Goal: Task Accomplishment & Management: Manage account settings

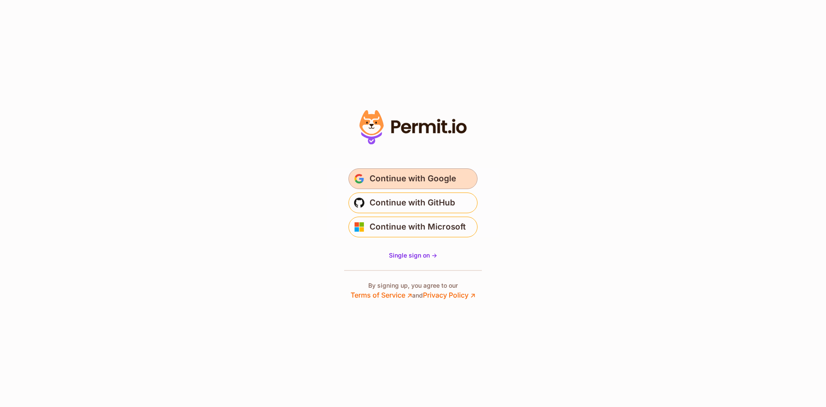
click at [439, 179] on span "Continue with Google" at bounding box center [413, 179] width 87 height 14
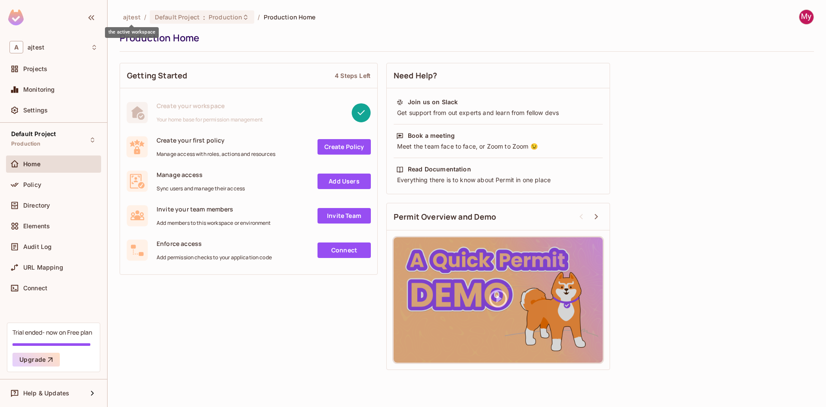
click at [129, 17] on span "ajtest" at bounding box center [132, 17] width 18 height 8
drag, startPoint x: 203, startPoint y: 139, endPoint x: 231, endPoint y: 142, distance: 28.1
click at [231, 142] on span "Create your first policy" at bounding box center [216, 140] width 119 height 8
drag, startPoint x: 257, startPoint y: 153, endPoint x: 293, endPoint y: 150, distance: 36.2
click at [257, 152] on span "Manage access with roles, actions and resources" at bounding box center [216, 154] width 119 height 7
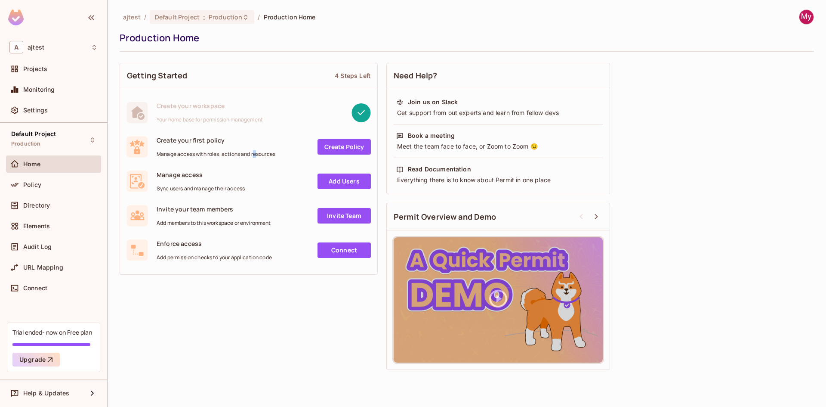
click at [364, 148] on link "Create Policy" at bounding box center [344, 146] width 53 height 15
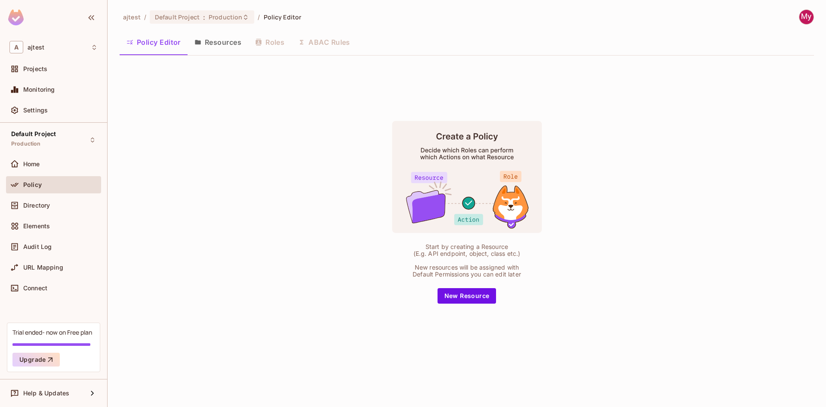
click at [228, 44] on button "Resources" at bounding box center [218, 42] width 61 height 22
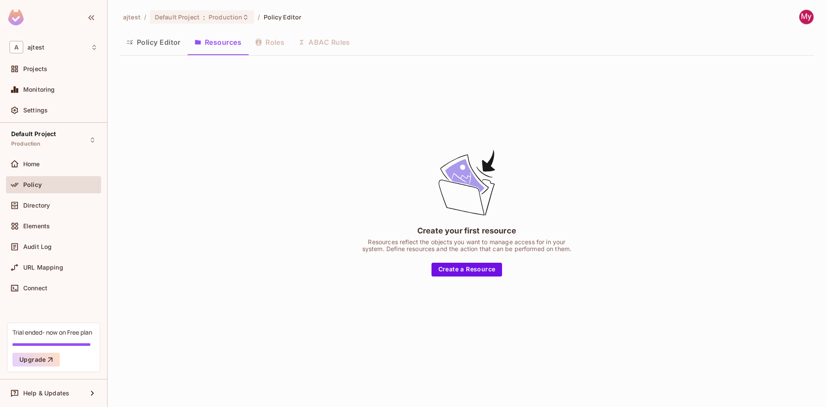
click at [278, 47] on div "Policy Editor Resources Roles ABAC Rules" at bounding box center [467, 42] width 695 height 22
click at [274, 37] on div "Policy Editor Resources Roles ABAC Rules" at bounding box center [467, 42] width 695 height 22
click at [317, 43] on div "Policy Editor Resources Roles ABAC Rules" at bounding box center [467, 42] width 695 height 22
click at [136, 40] on button "Policy Editor" at bounding box center [154, 42] width 68 height 22
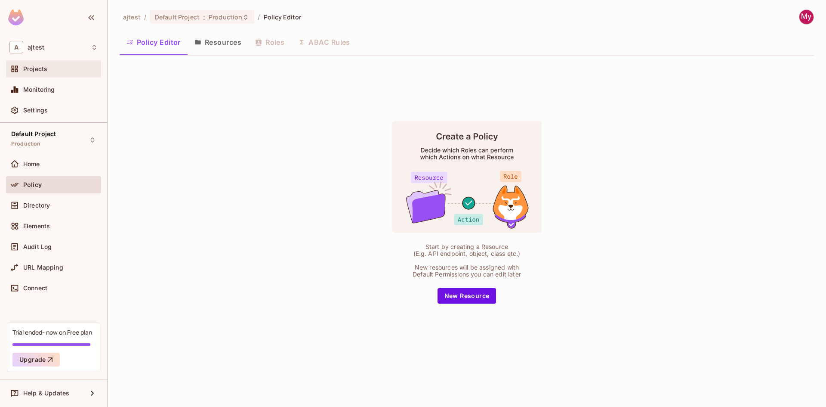
click at [46, 67] on span "Projects" at bounding box center [35, 68] width 24 height 7
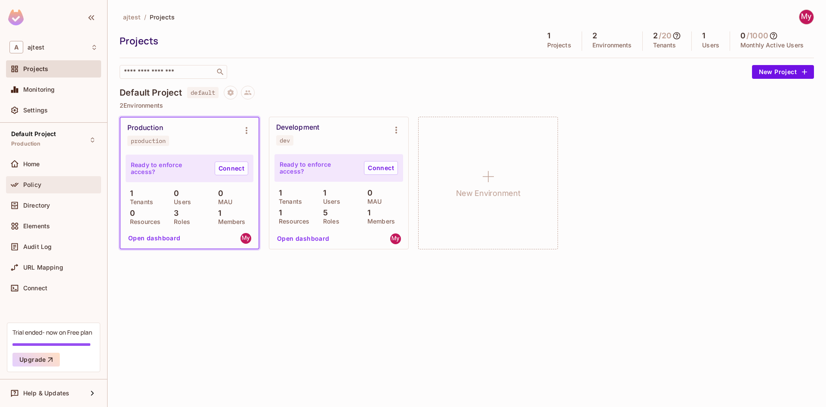
click at [47, 185] on div "Policy" at bounding box center [60, 184] width 74 height 7
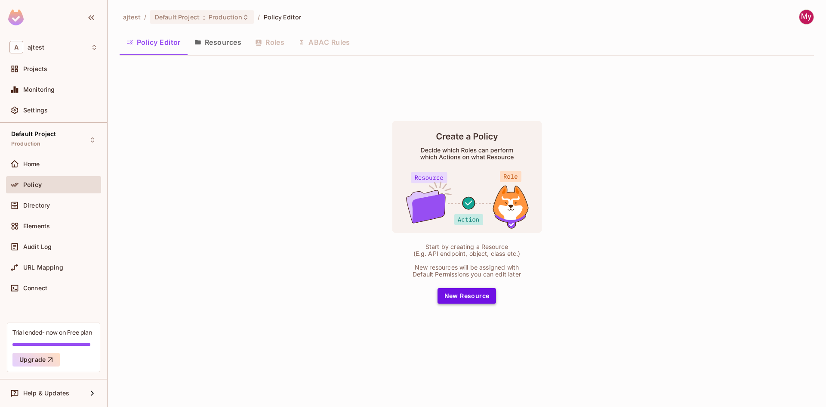
click at [480, 294] on button "New Resource" at bounding box center [467, 295] width 59 height 15
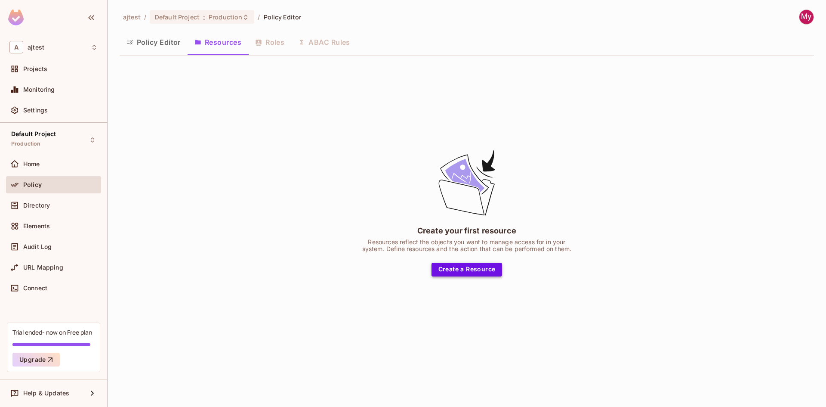
click at [456, 275] on button "Create a Resource" at bounding box center [467, 270] width 71 height 14
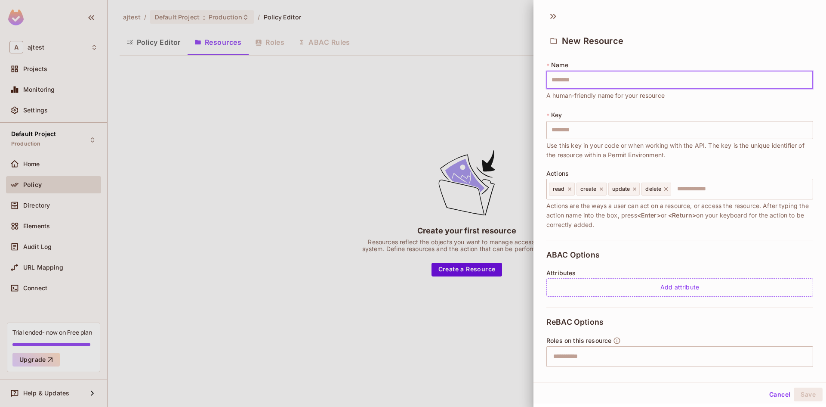
click at [605, 77] on input "text" at bounding box center [680, 80] width 267 height 18
click at [576, 133] on input "text" at bounding box center [680, 130] width 267 height 18
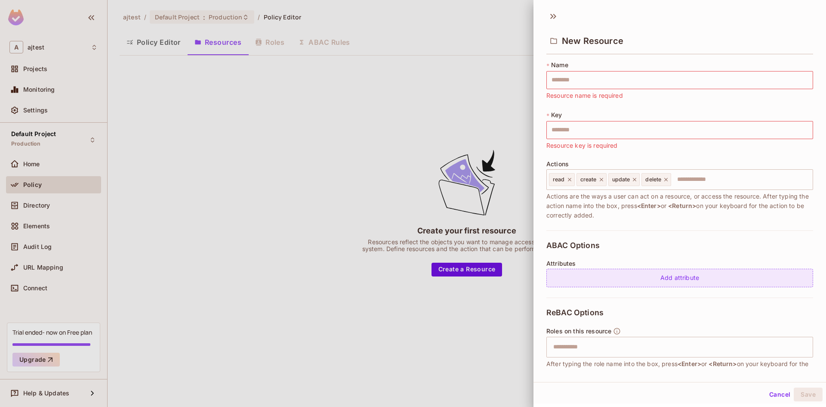
click at [601, 279] on div "Add attribute" at bounding box center [680, 278] width 267 height 19
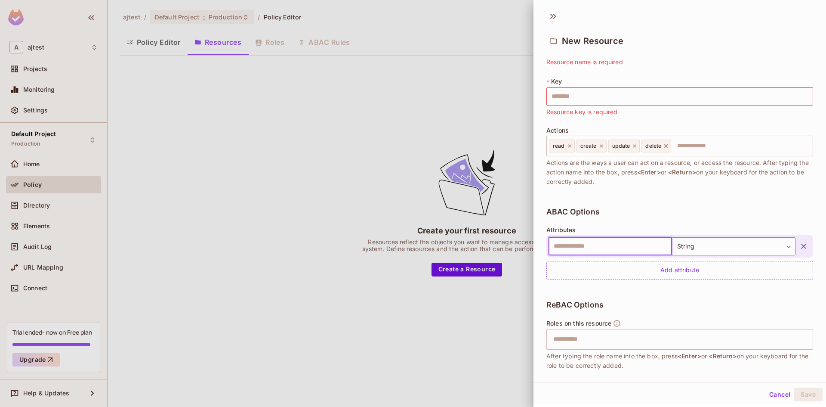
scroll to position [43, 0]
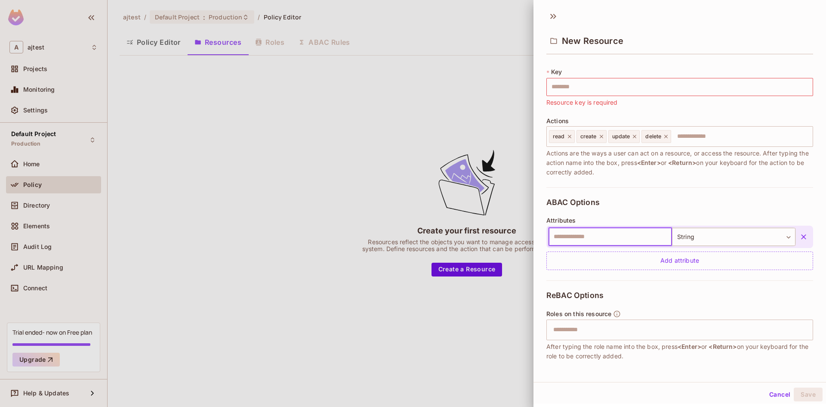
click at [800, 235] on icon "button" at bounding box center [804, 236] width 9 height 9
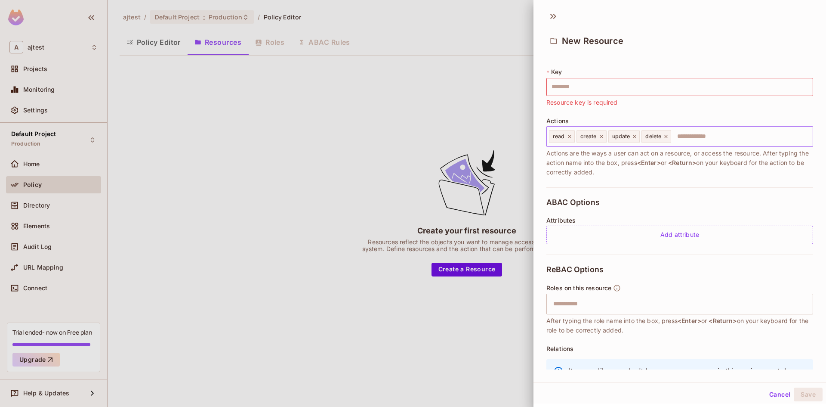
click at [638, 136] on icon at bounding box center [635, 136] width 6 height 6
click at [637, 137] on div "delete" at bounding box center [624, 136] width 30 height 13
click at [634, 137] on icon at bounding box center [633, 136] width 6 height 6
click at [600, 137] on icon at bounding box center [602, 136] width 6 height 6
click at [572, 136] on icon at bounding box center [570, 136] width 6 height 6
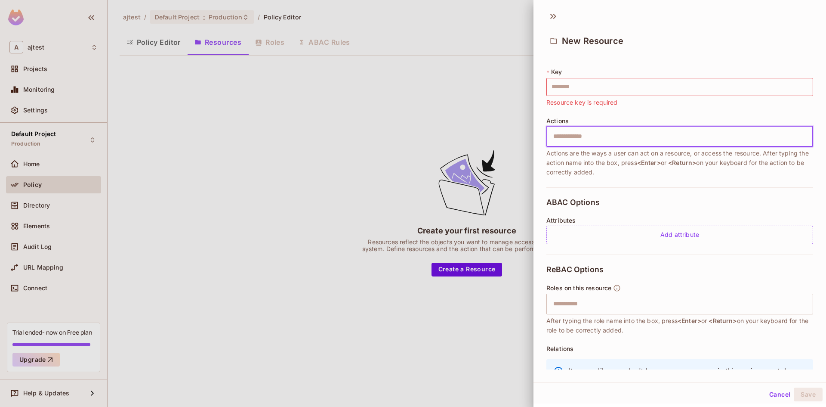
click at [600, 139] on input "text" at bounding box center [678, 136] width 261 height 17
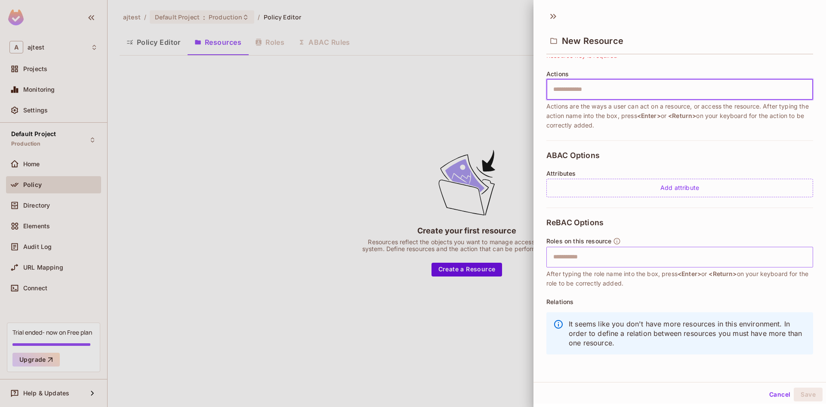
scroll to position [90, 0]
click at [766, 390] on button "Cancel" at bounding box center [780, 394] width 28 height 14
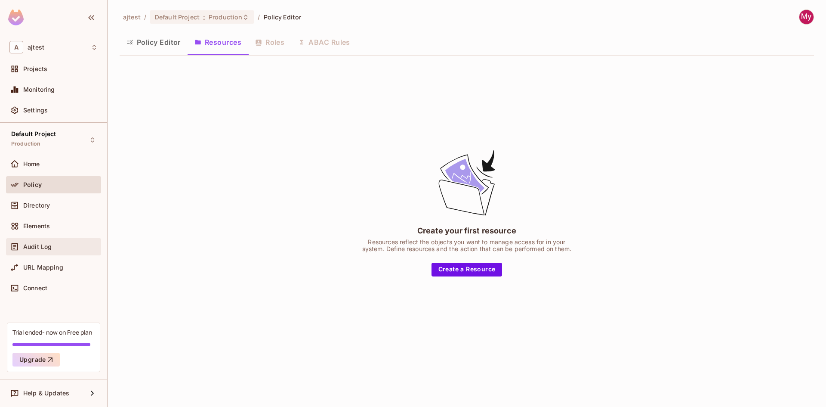
click at [37, 245] on span "Audit Log" at bounding box center [37, 246] width 28 height 7
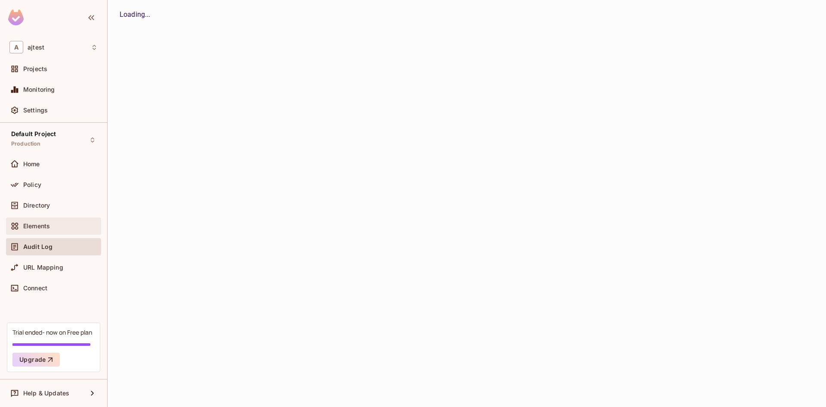
click at [39, 223] on span "Elements" at bounding box center [36, 226] width 27 height 7
click at [49, 207] on span "Directory" at bounding box center [36, 205] width 27 height 7
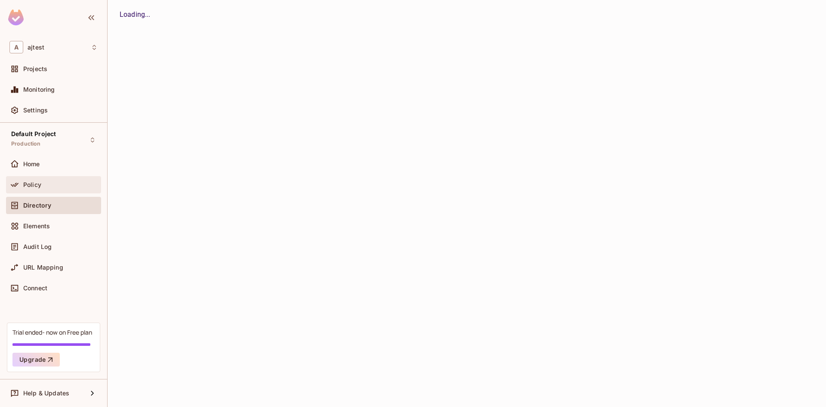
click at [50, 187] on div "Policy" at bounding box center [60, 184] width 74 height 7
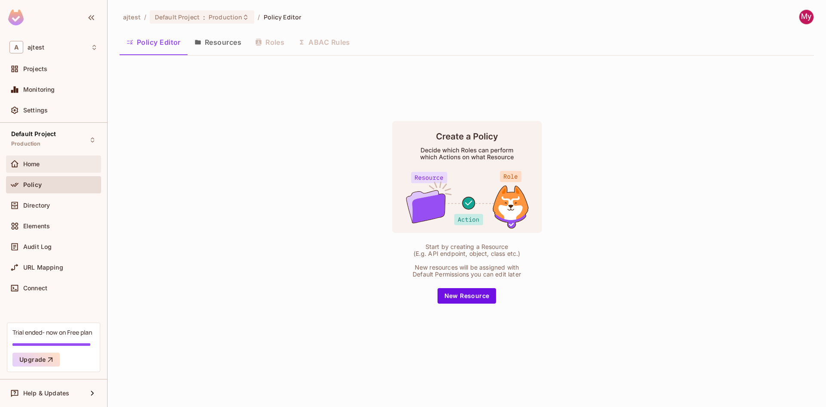
click at [55, 166] on div "Home" at bounding box center [60, 164] width 74 height 7
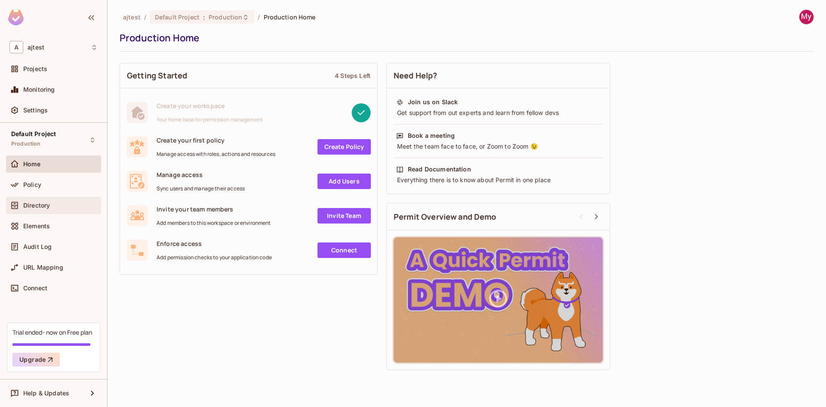
click at [43, 210] on div "Directory" at bounding box center [53, 205] width 88 height 10
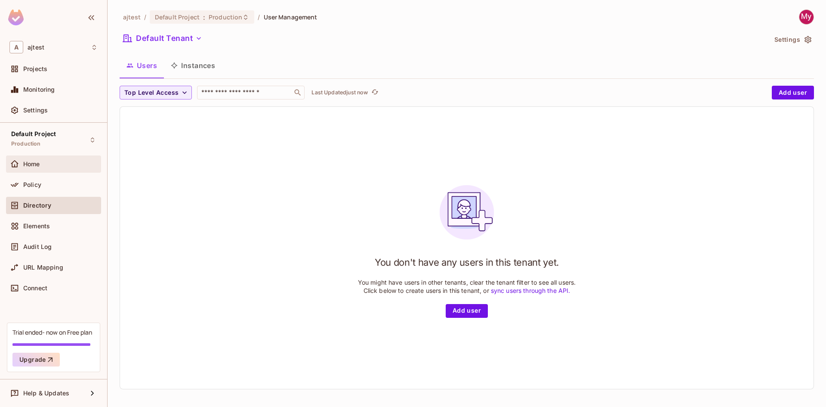
click at [46, 161] on div "Home" at bounding box center [60, 164] width 74 height 7
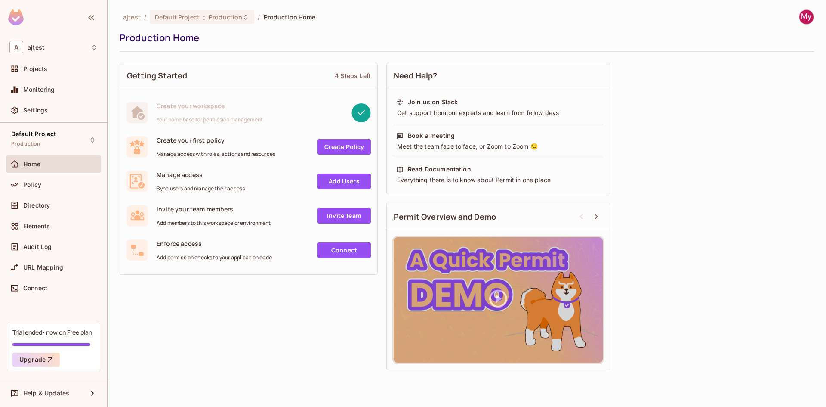
click at [366, 153] on link "Create Policy" at bounding box center [344, 146] width 53 height 15
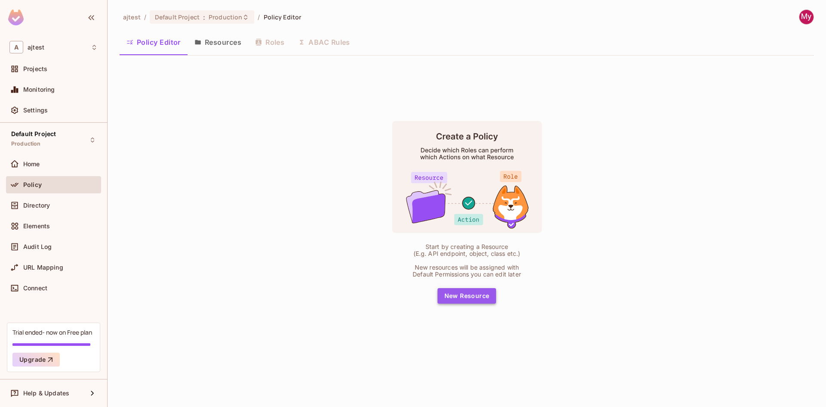
click at [477, 294] on button "New Resource" at bounding box center [467, 295] width 59 height 15
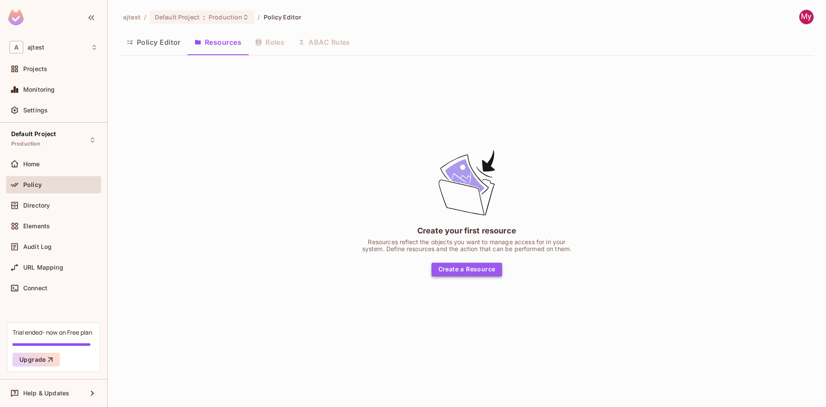
click at [473, 266] on button "Create a Resource" at bounding box center [467, 270] width 71 height 14
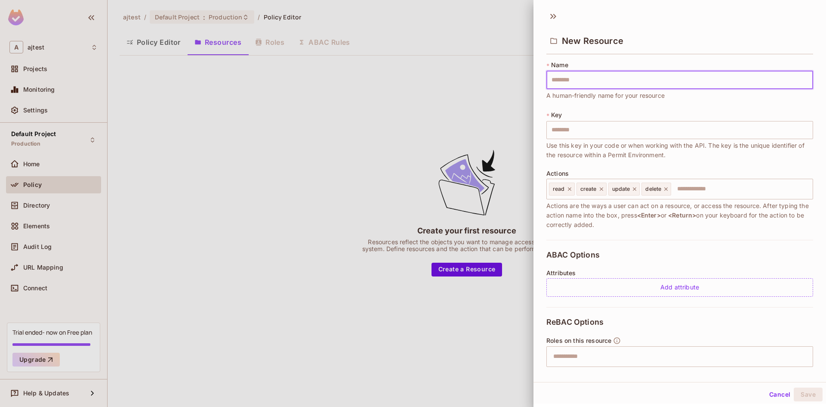
click at [594, 74] on input "text" at bounding box center [680, 80] width 267 height 18
type input "*"
type input "**"
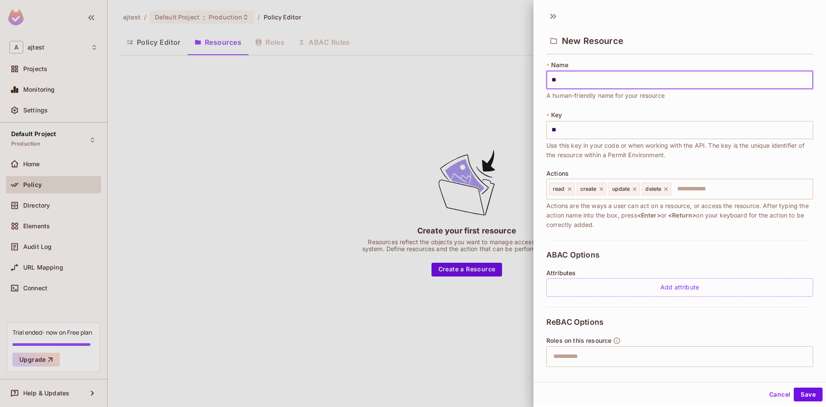
type input "***"
type input "****"
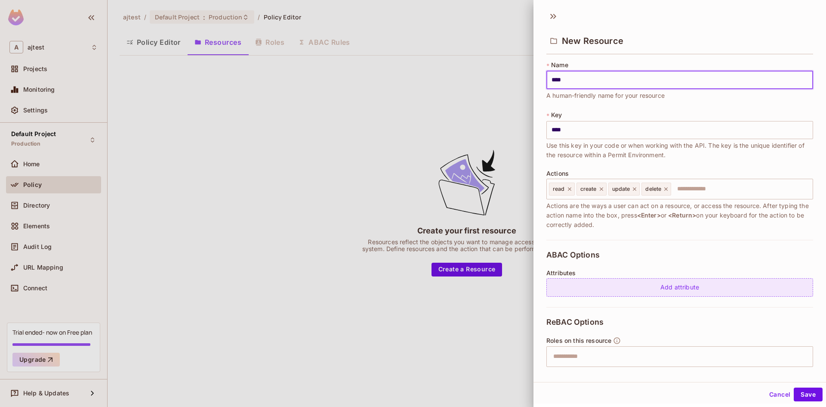
type input "****"
click at [577, 281] on div "Add attribute" at bounding box center [680, 287] width 267 height 19
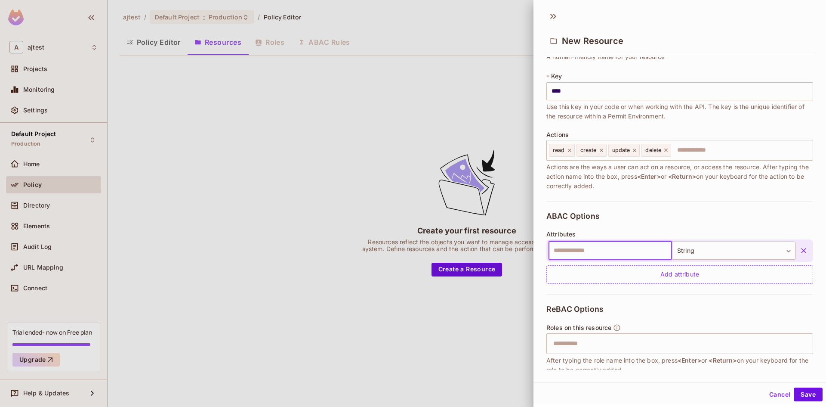
scroll to position [86, 0]
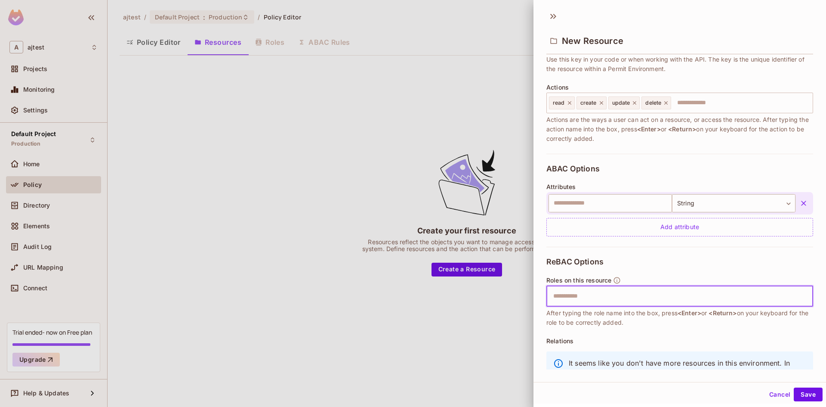
click at [594, 299] on input "text" at bounding box center [678, 296] width 261 height 17
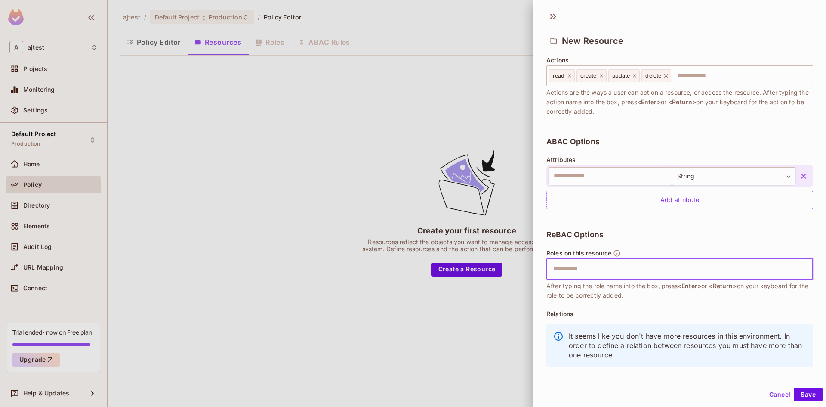
scroll to position [126, 0]
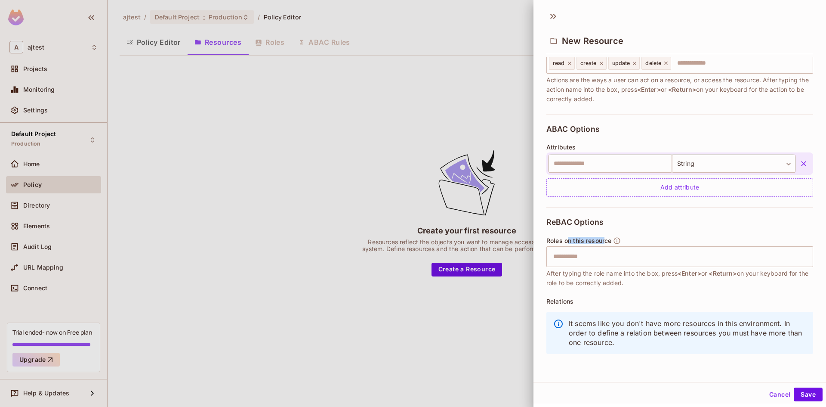
drag, startPoint x: 568, startPoint y: 240, endPoint x: 606, endPoint y: 242, distance: 38.4
click at [606, 242] on span "Roles on this resource" at bounding box center [579, 240] width 65 height 7
click at [585, 257] on input "text" at bounding box center [678, 256] width 261 height 17
drag, startPoint x: 577, startPoint y: 221, endPoint x: 601, endPoint y: 225, distance: 24.8
click at [601, 225] on span "ReBAC Options" at bounding box center [575, 222] width 57 height 9
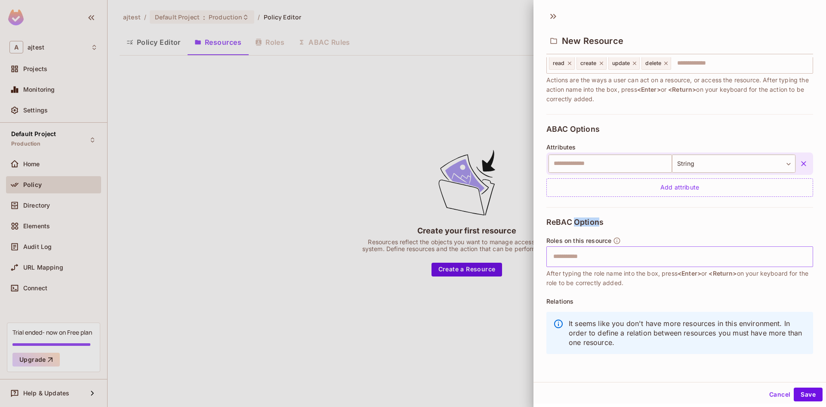
click at [598, 247] on div "​" at bounding box center [680, 256] width 267 height 21
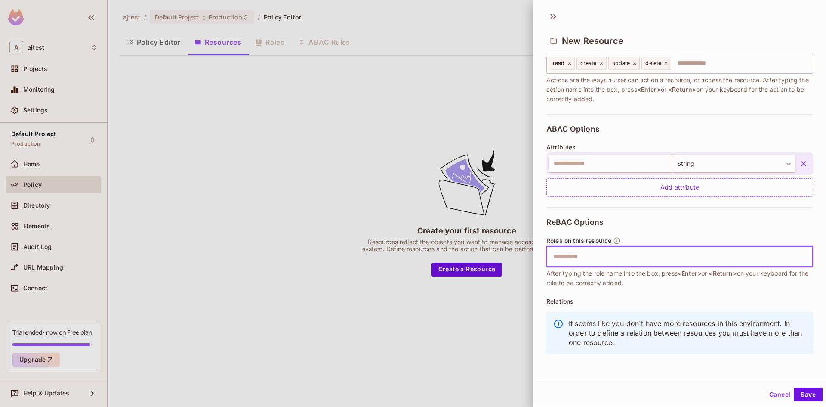
click at [581, 262] on input "text" at bounding box center [678, 256] width 261 height 17
click at [801, 390] on button "Save" at bounding box center [808, 393] width 29 height 14
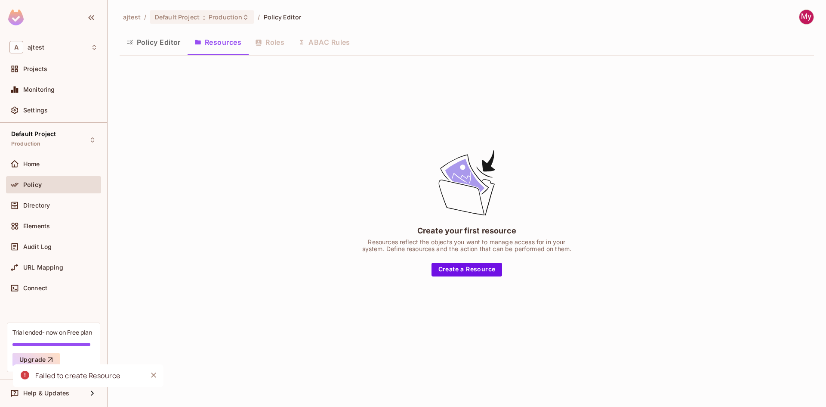
click at [463, 262] on div "Create your first resource Resources reflect the objects you want to manage acc…" at bounding box center [466, 212] width 215 height 128
click at [461, 266] on button "Create a Resource" at bounding box center [467, 270] width 71 height 14
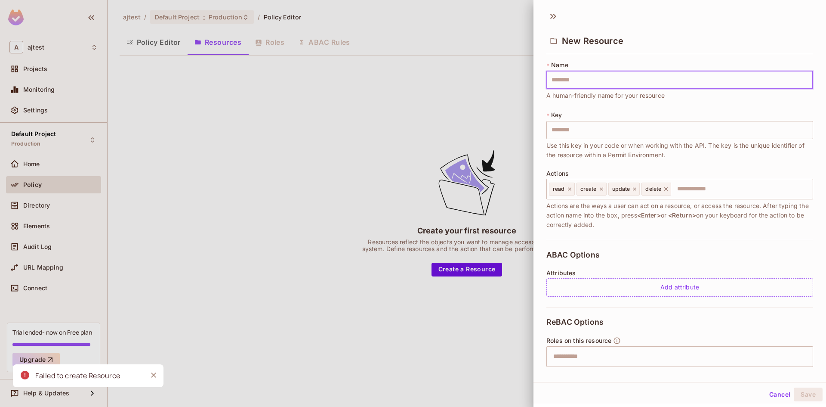
drag, startPoint x: 599, startPoint y: 80, endPoint x: 603, endPoint y: 79, distance: 4.6
click at [599, 80] on input "text" at bounding box center [680, 80] width 267 height 18
type input "*"
type input "**"
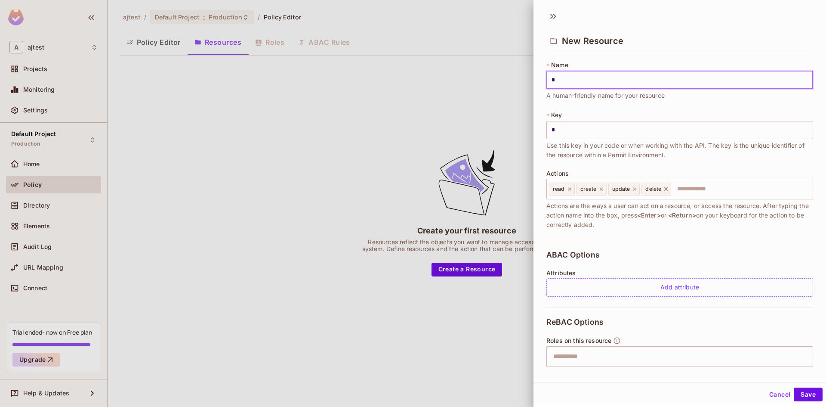
type input "**"
type input "***"
type input "****"
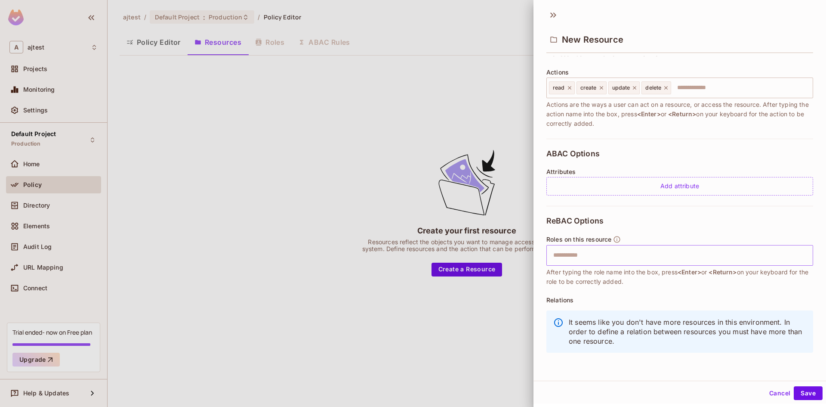
type input "****"
click at [574, 251] on input "text" at bounding box center [678, 255] width 261 height 17
click at [802, 395] on button "Save" at bounding box center [808, 393] width 29 height 14
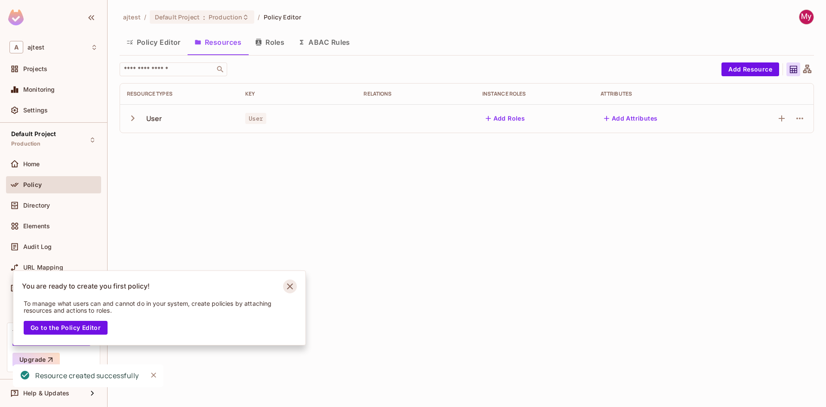
click at [290, 285] on icon "Notifications Alt+T" at bounding box center [290, 286] width 14 height 14
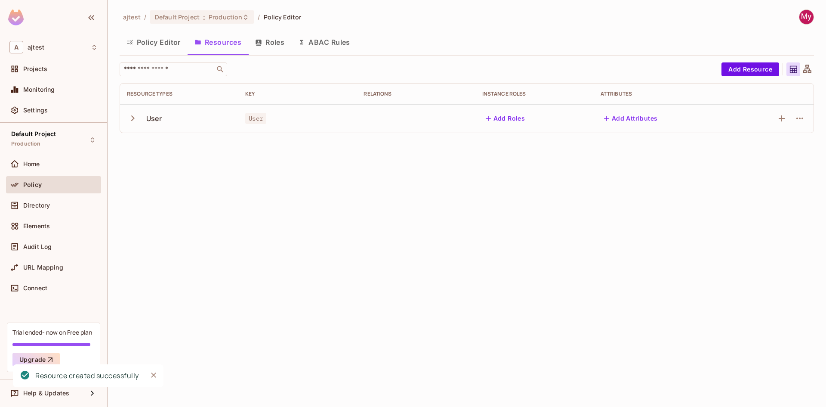
click at [131, 118] on icon "button" at bounding box center [133, 118] width 12 height 12
click at [780, 116] on icon "button" at bounding box center [782, 118] width 10 height 10
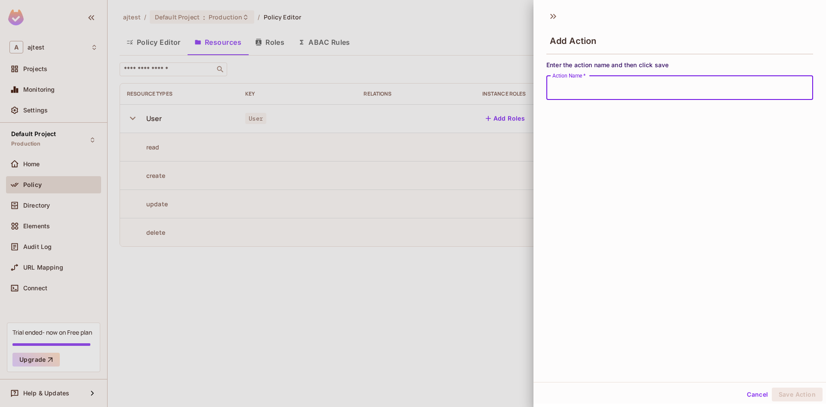
click at [442, 316] on div at bounding box center [413, 203] width 826 height 407
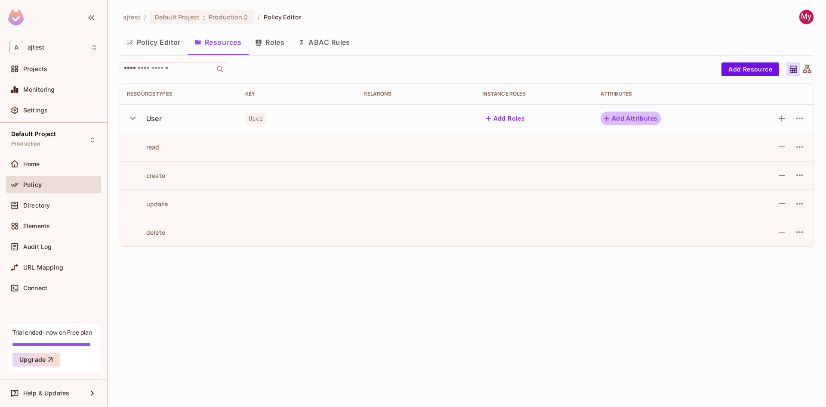
click at [646, 114] on button "Add Attributes" at bounding box center [631, 118] width 61 height 14
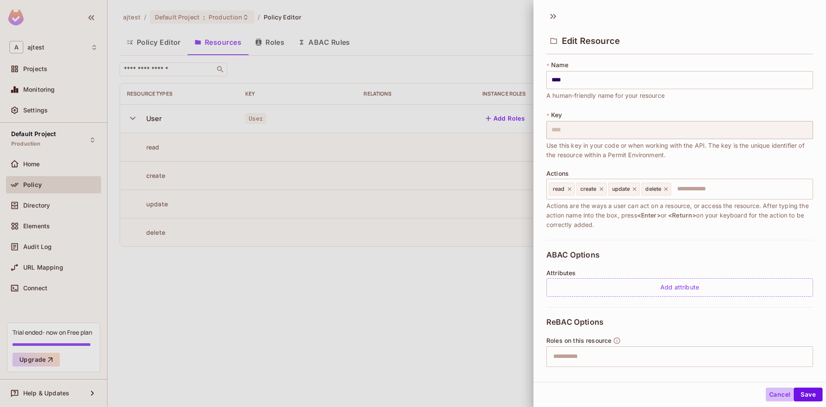
click at [773, 398] on button "Cancel" at bounding box center [780, 394] width 28 height 14
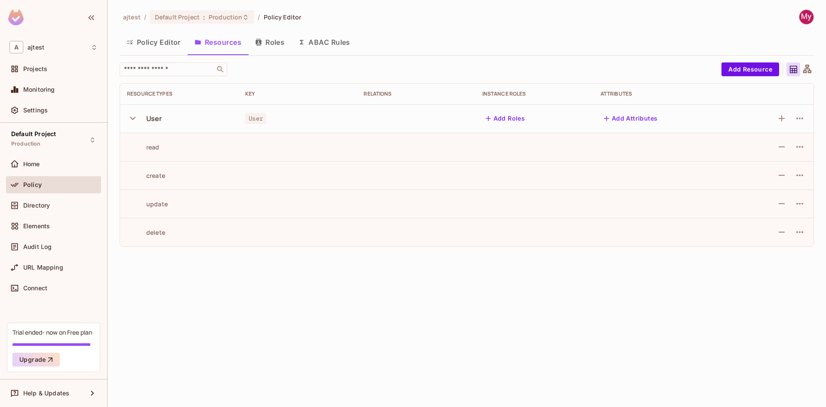
click at [628, 117] on button "Add Attributes" at bounding box center [631, 118] width 61 height 14
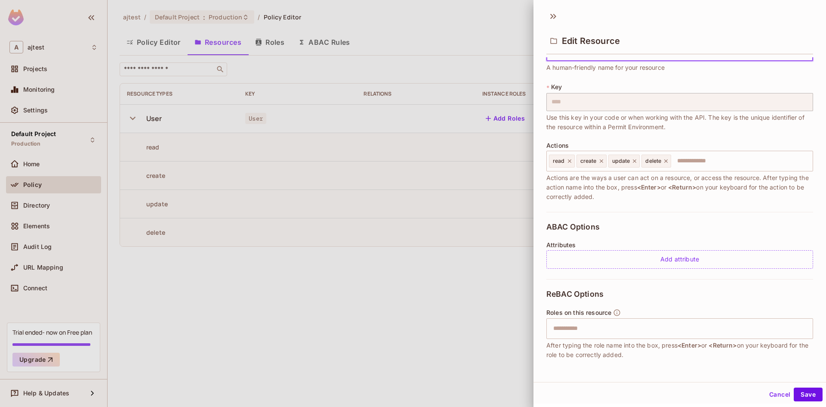
scroll to position [43, 0]
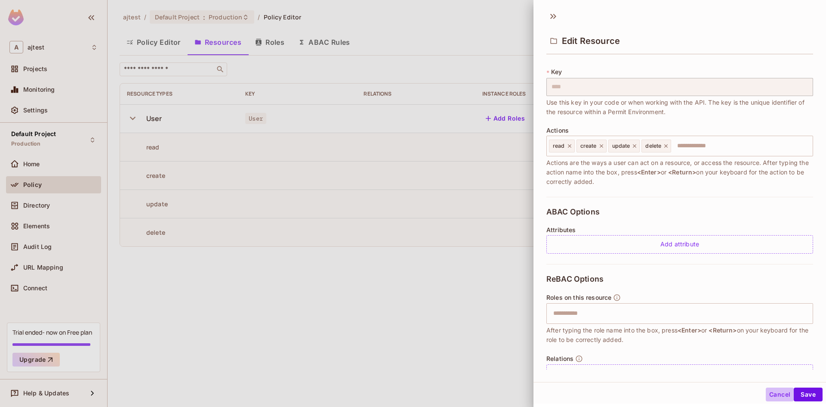
click at [767, 396] on button "Cancel" at bounding box center [780, 394] width 28 height 14
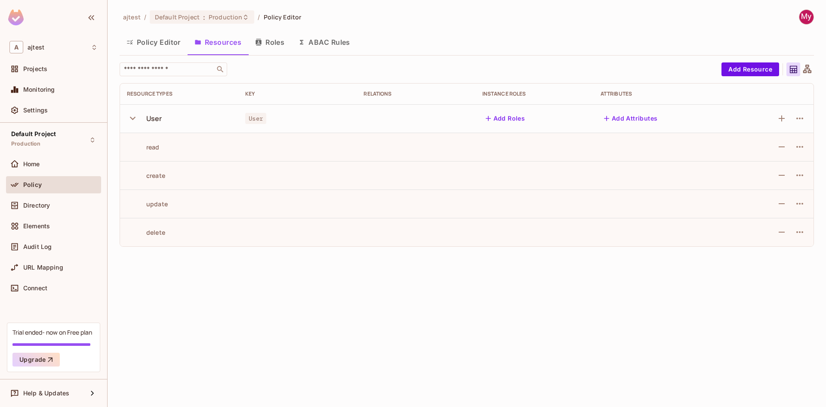
click at [631, 117] on button "Add Attributes" at bounding box center [631, 118] width 61 height 14
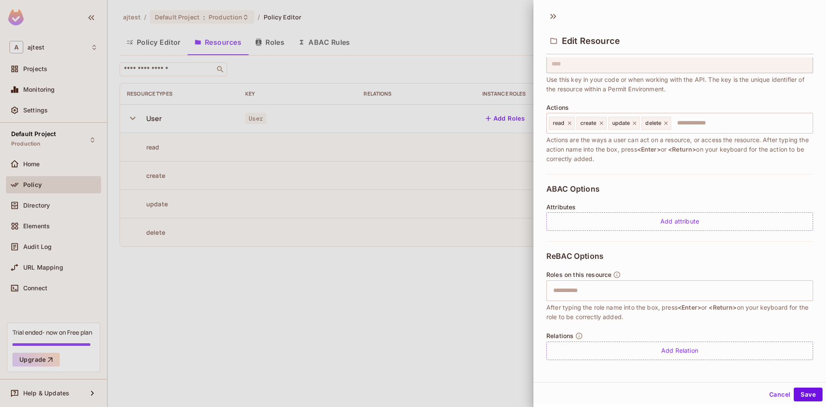
scroll to position [67, 0]
click at [766, 390] on button "Cancel" at bounding box center [780, 394] width 28 height 14
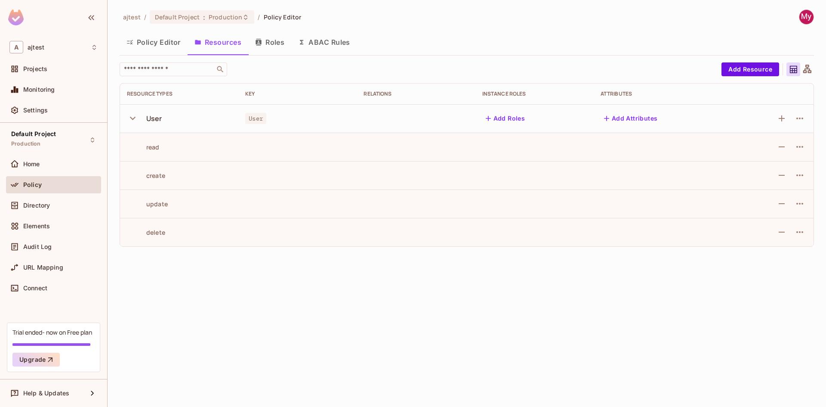
click at [278, 44] on button "Roles" at bounding box center [269, 42] width 43 height 22
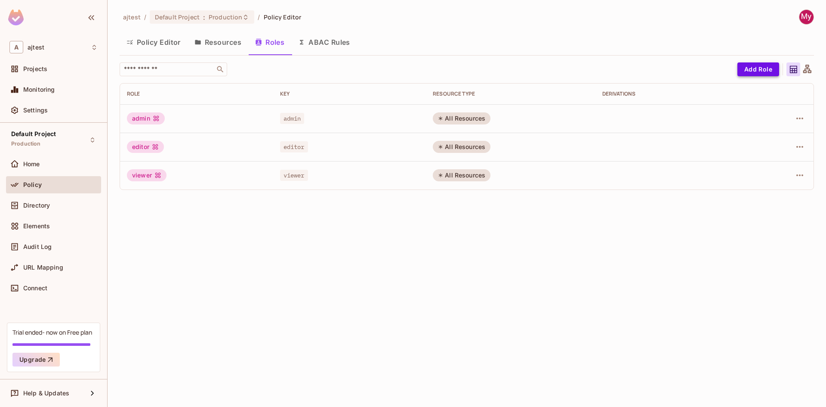
click at [753, 72] on button "Add Role" at bounding box center [759, 69] width 42 height 14
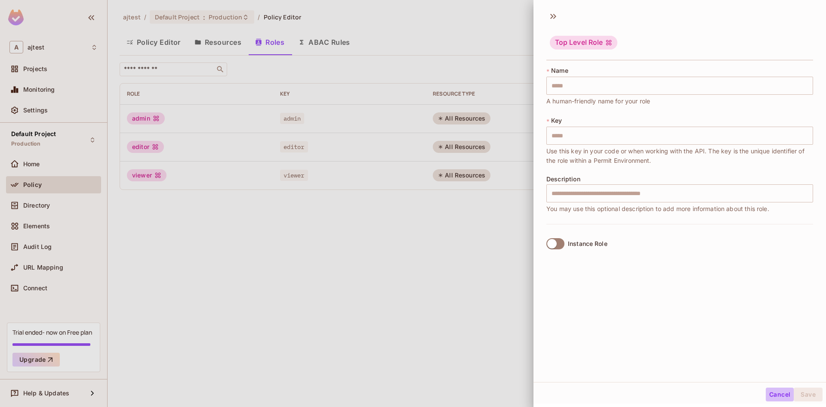
click at [769, 391] on button "Cancel" at bounding box center [780, 394] width 28 height 14
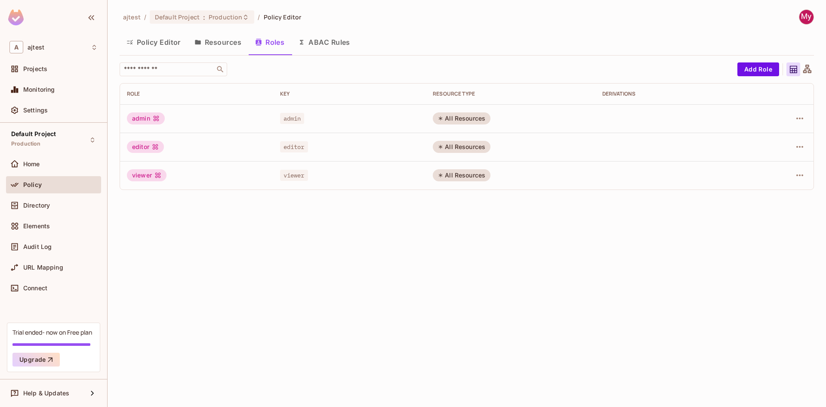
drag, startPoint x: 414, startPoint y: 253, endPoint x: 485, endPoint y: 161, distance: 115.6
click at [414, 253] on div "ajtest / Default Project : Production / Policy Editor Policy Editor Resources R…" at bounding box center [467, 203] width 719 height 407
drag, startPoint x: 47, startPoint y: 153, endPoint x: 46, endPoint y: 158, distance: 5.2
click at [47, 154] on div "Default Project Production Home Policy Directory Elements Audit Log URL Mapping…" at bounding box center [53, 223] width 107 height 200
click at [45, 159] on div "Home" at bounding box center [53, 164] width 88 height 10
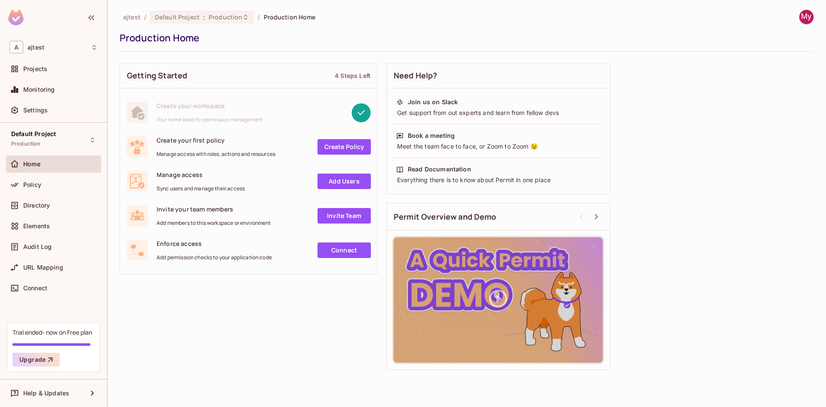
click at [182, 148] on div "Create your first policy Manage access with roles, actions and resources" at bounding box center [216, 147] width 119 height 22
click at [187, 144] on div "Create your first policy Manage access with roles, actions and resources" at bounding box center [216, 147] width 119 height 22
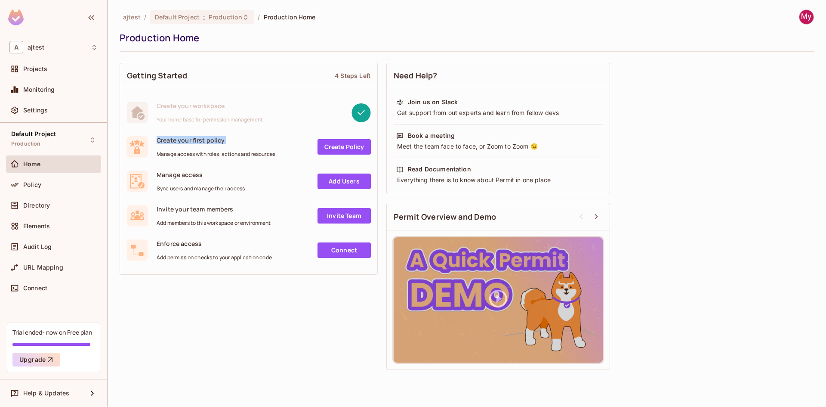
click at [187, 144] on div "Create your first policy Manage access with roles, actions and resources" at bounding box center [216, 147] width 119 height 22
click at [254, 141] on span "Create your first policy" at bounding box center [216, 140] width 119 height 8
click at [335, 148] on link "Create Policy" at bounding box center [344, 146] width 53 height 15
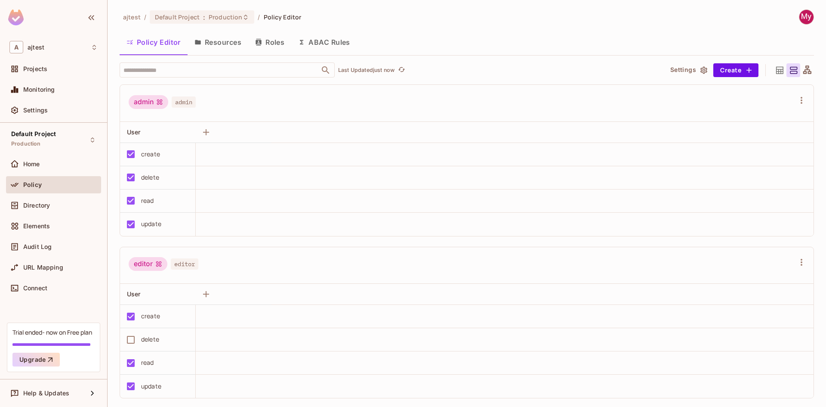
click at [34, 187] on span "Policy" at bounding box center [32, 184] width 19 height 7
click at [45, 186] on div "Policy" at bounding box center [60, 184] width 74 height 7
click at [217, 46] on button "Resources" at bounding box center [218, 42] width 61 height 22
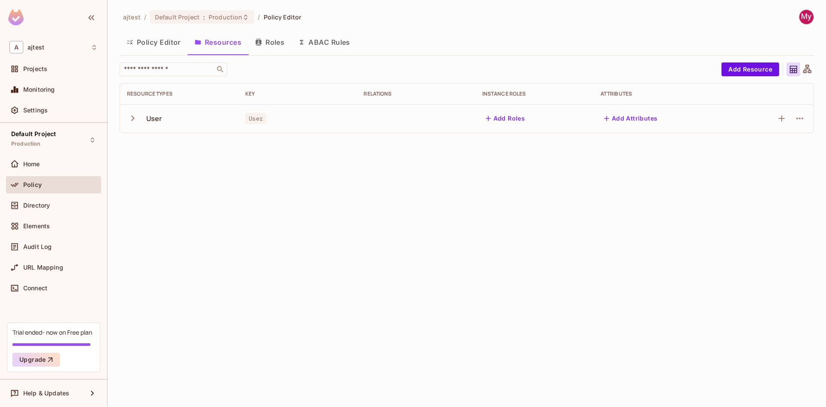
click at [164, 41] on button "Policy Editor" at bounding box center [154, 42] width 68 height 22
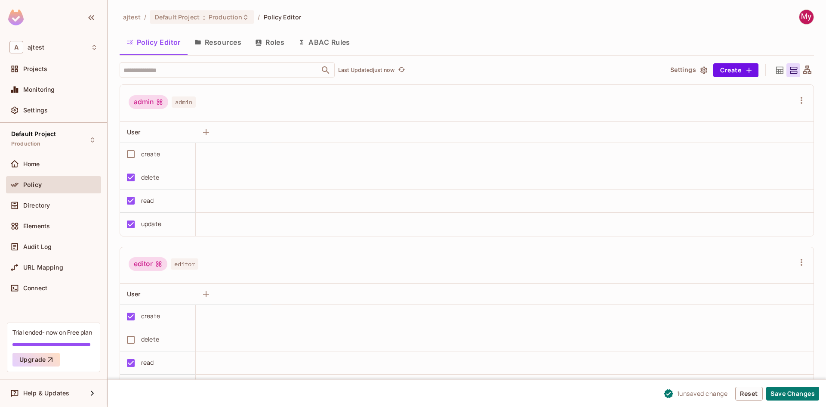
click at [217, 45] on button "Resources" at bounding box center [218, 42] width 61 height 22
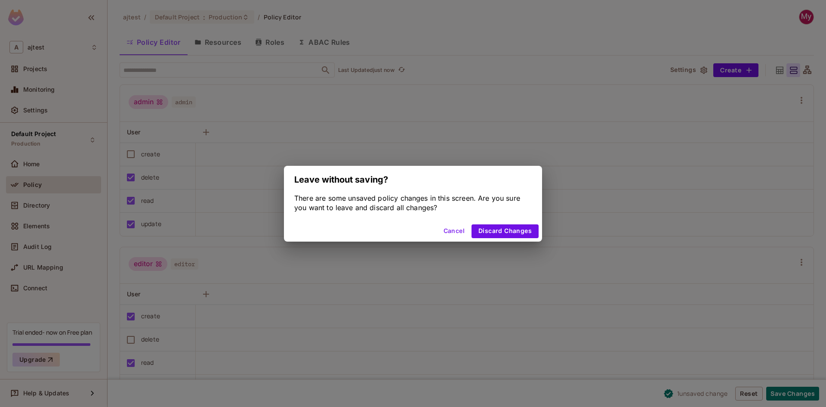
click at [458, 227] on button "Cancel" at bounding box center [454, 231] width 28 height 14
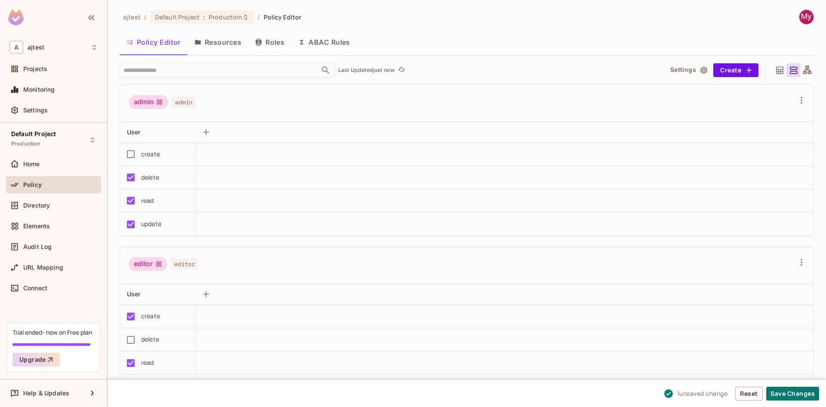
click at [235, 43] on button "Resources" at bounding box center [218, 42] width 61 height 22
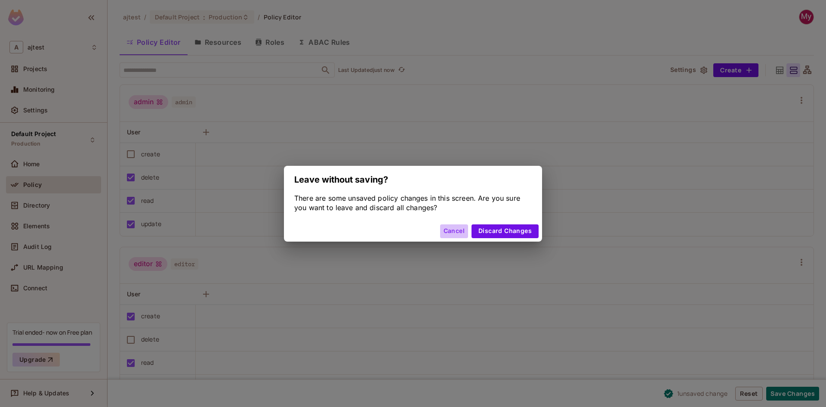
click at [452, 224] on button "Cancel" at bounding box center [454, 231] width 28 height 14
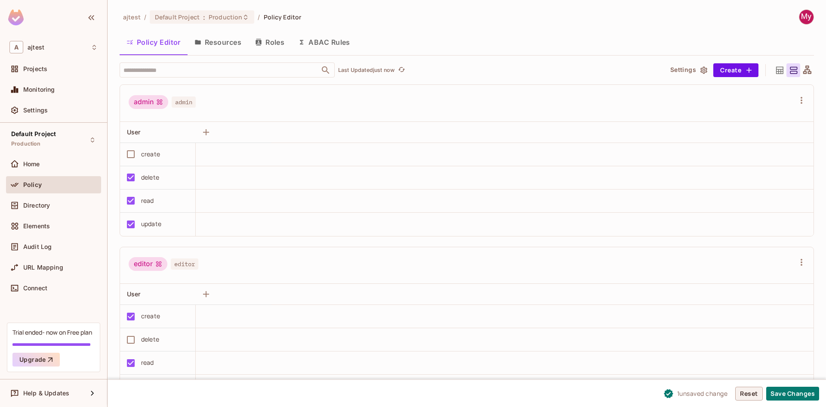
click at [753, 393] on button "Reset" at bounding box center [750, 394] width 28 height 14
click at [223, 36] on button "Resources" at bounding box center [218, 42] width 61 height 22
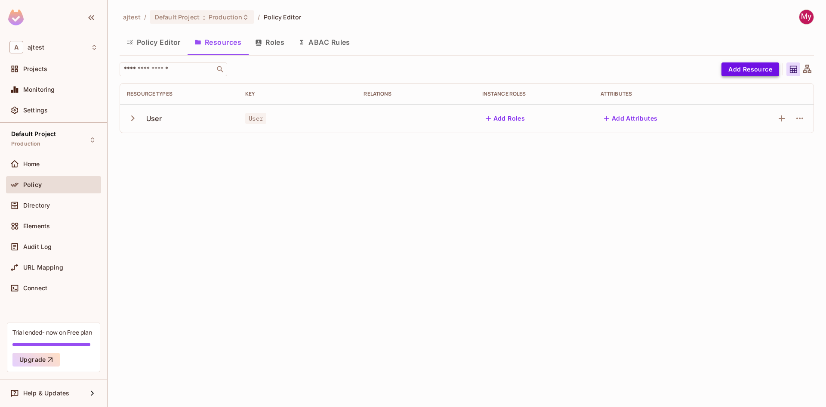
click at [753, 69] on button "Add Resource" at bounding box center [751, 69] width 58 height 14
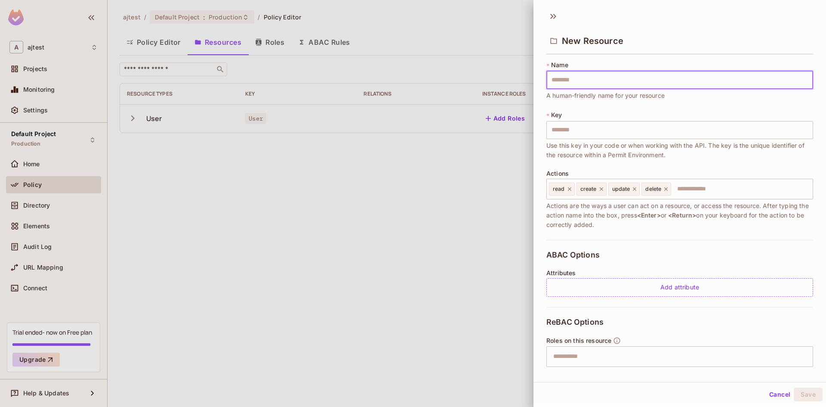
click at [580, 82] on input "text" at bounding box center [680, 80] width 267 height 18
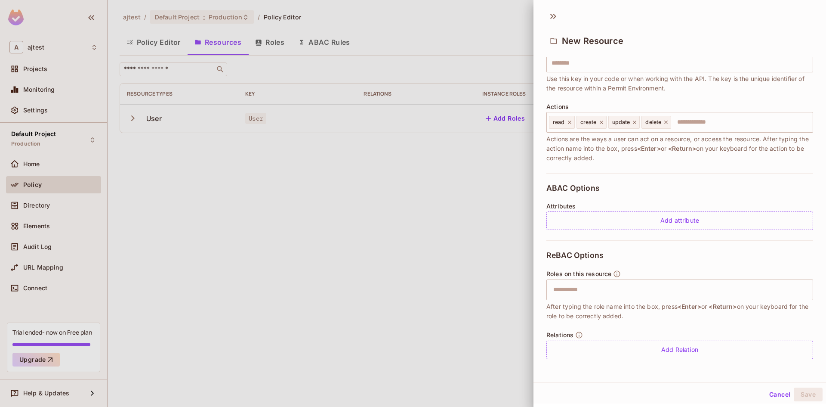
scroll to position [1, 0]
click at [625, 290] on input "text" at bounding box center [678, 288] width 261 height 17
click at [766, 392] on button "Cancel" at bounding box center [780, 393] width 28 height 14
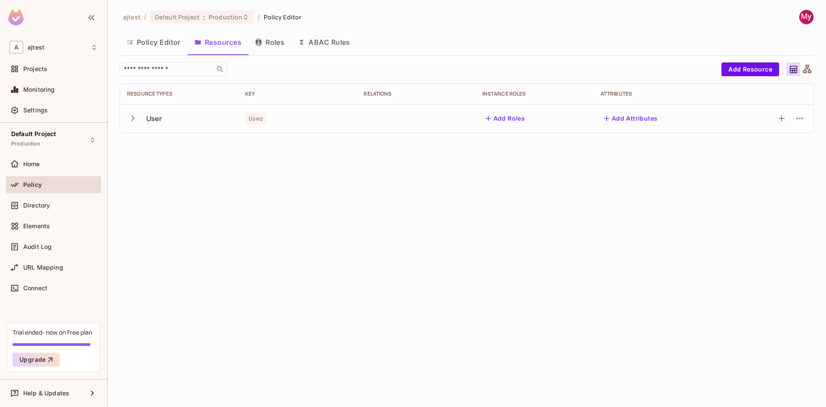
click at [320, 39] on button "ABAC Rules" at bounding box center [324, 42] width 66 height 22
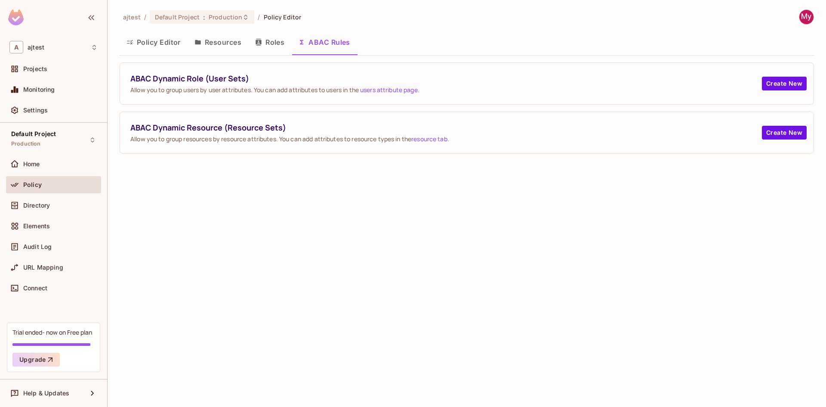
drag, startPoint x: 265, startPoint y: 37, endPoint x: 289, endPoint y: 72, distance: 42.7
click at [265, 37] on button "Roles" at bounding box center [269, 42] width 43 height 22
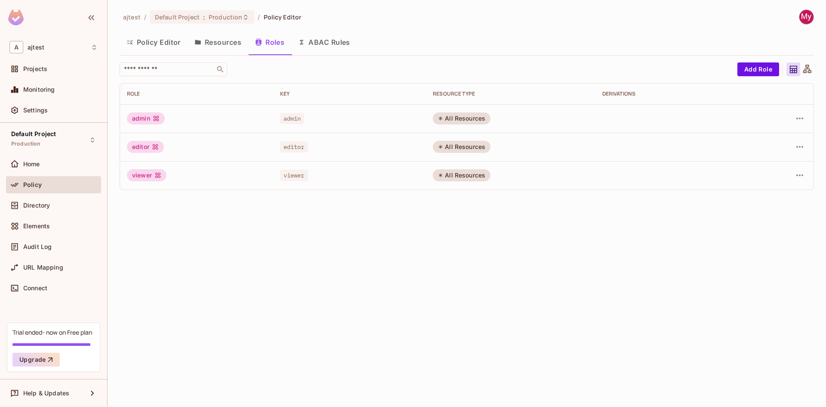
click at [232, 47] on button "Resources" at bounding box center [218, 42] width 61 height 22
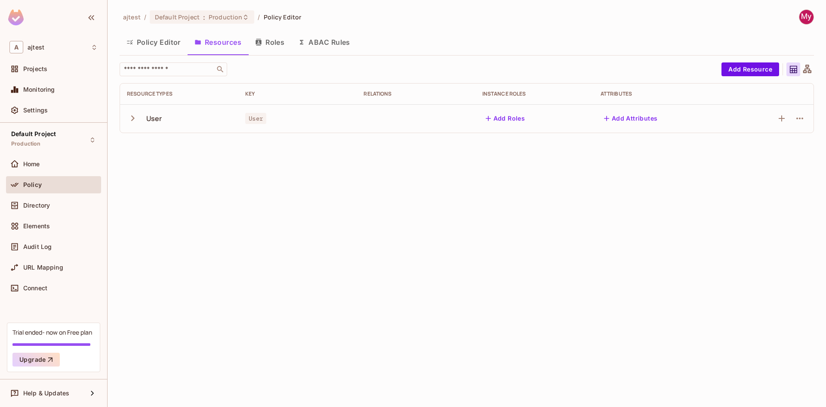
click at [154, 39] on button "Policy Editor" at bounding box center [154, 42] width 68 height 22
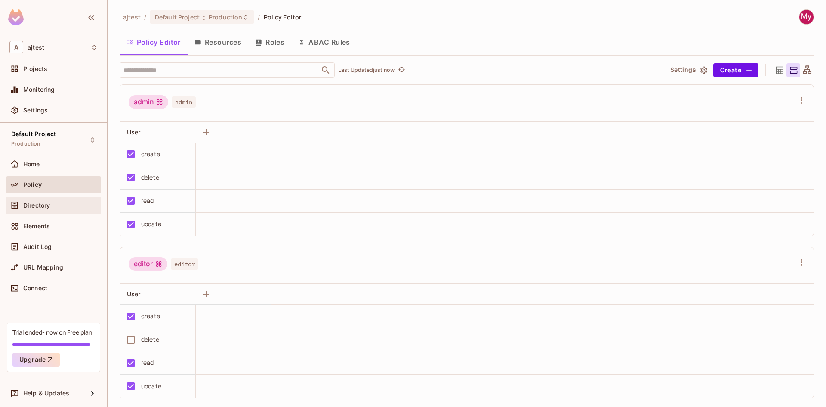
click at [75, 202] on div "Directory" at bounding box center [60, 205] width 74 height 7
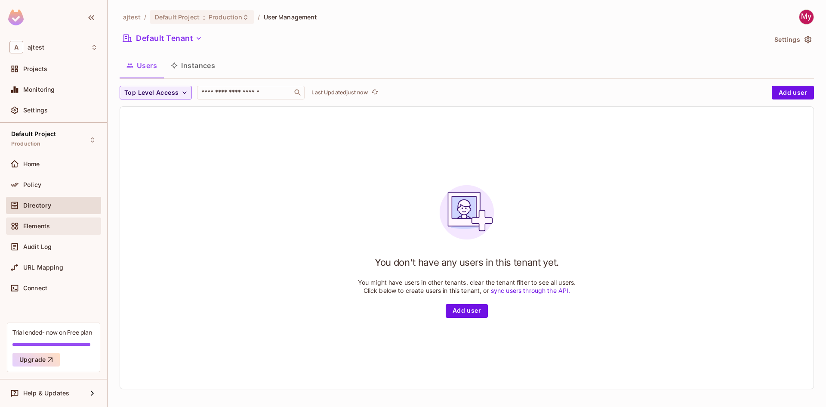
click at [59, 226] on div "Elements" at bounding box center [60, 226] width 74 height 7
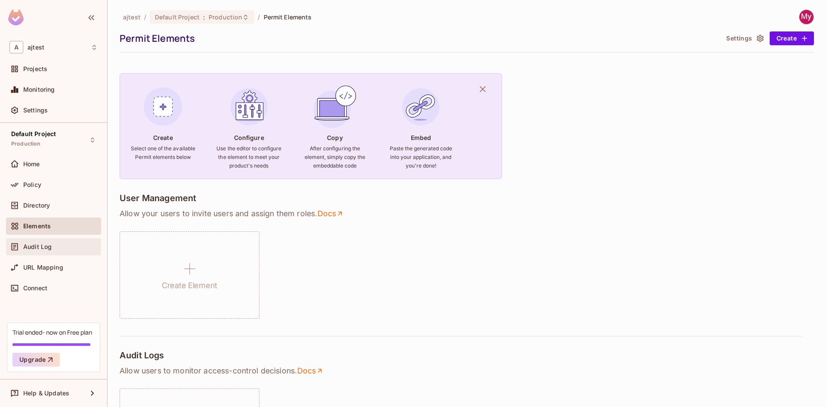
click at [56, 239] on div "Audit Log" at bounding box center [53, 246] width 95 height 17
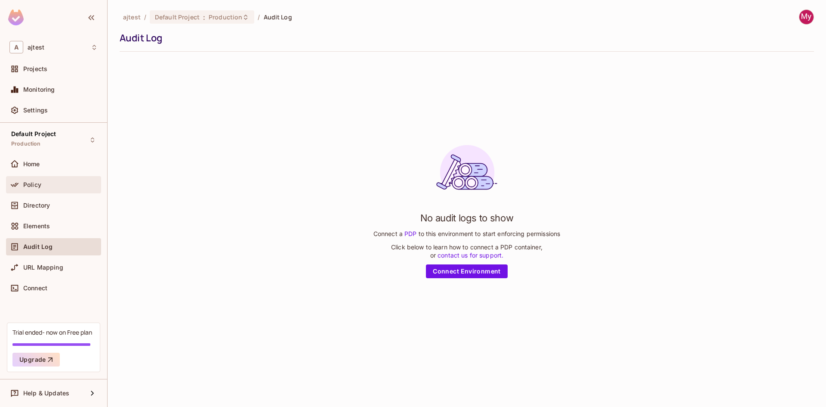
click at [56, 183] on div "Policy" at bounding box center [60, 184] width 74 height 7
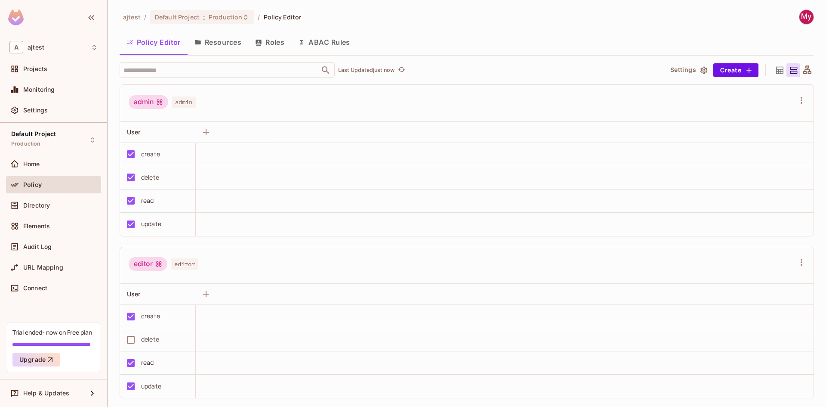
click at [161, 228] on div "update" at bounding box center [151, 223] width 20 height 9
click at [207, 131] on icon "button" at bounding box center [206, 132] width 10 height 10
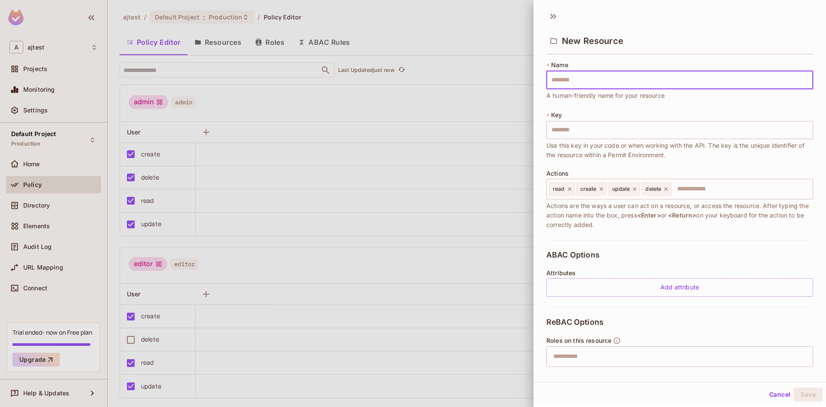
drag, startPoint x: 770, startPoint y: 393, endPoint x: 180, endPoint y: 175, distance: 629.0
click at [770, 393] on button "Cancel" at bounding box center [780, 394] width 28 height 14
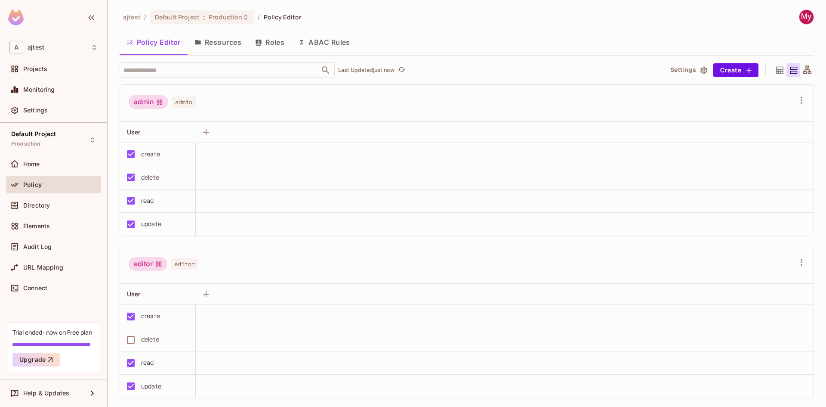
click at [157, 101] on icon at bounding box center [159, 102] width 7 height 7
click at [194, 101] on span "admin" at bounding box center [184, 101] width 24 height 11
click at [75, 186] on div "Policy" at bounding box center [60, 184] width 74 height 7
click at [236, 110] on div "admin admin" at bounding box center [462, 103] width 666 height 16
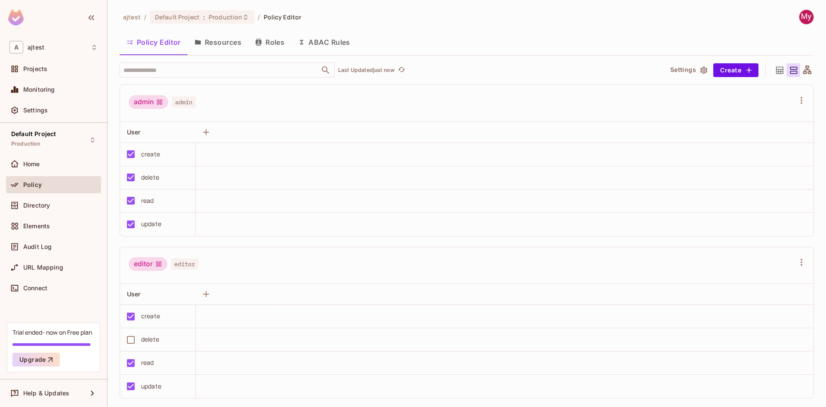
click at [187, 105] on span "admin" at bounding box center [184, 101] width 24 height 11
click at [264, 43] on button "Roles" at bounding box center [269, 42] width 43 height 22
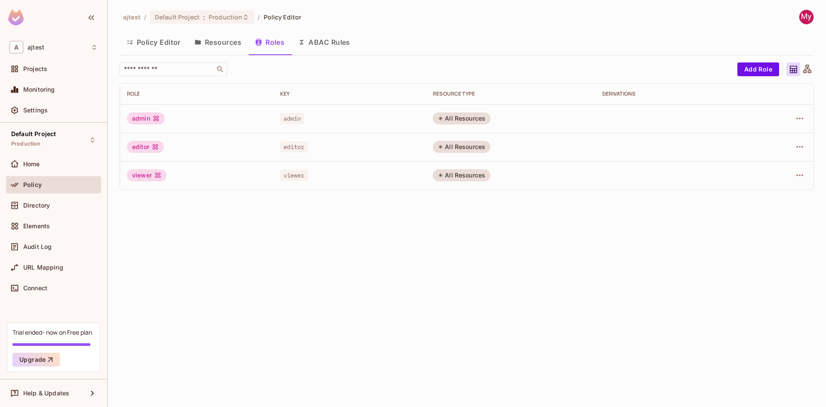
click at [459, 119] on div "All Resources" at bounding box center [462, 118] width 58 height 12
click at [252, 117] on div "admin" at bounding box center [196, 118] width 139 height 12
click at [743, 71] on button "Add Role" at bounding box center [759, 69] width 42 height 14
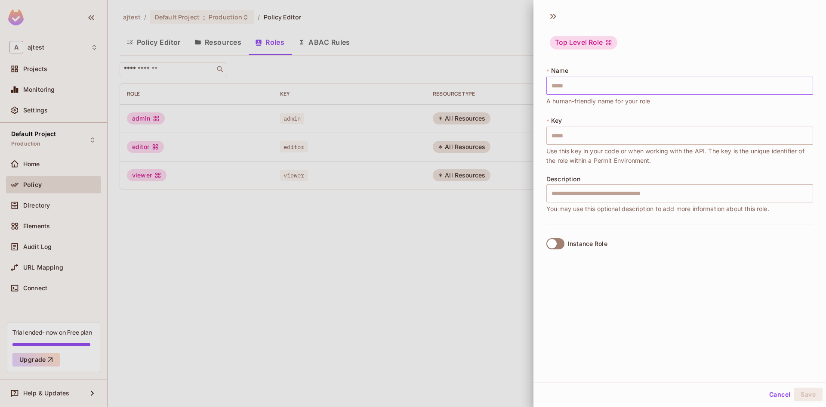
drag, startPoint x: 582, startPoint y: 88, endPoint x: 581, endPoint y: 93, distance: 5.3
click at [582, 88] on input "text" at bounding box center [680, 86] width 267 height 18
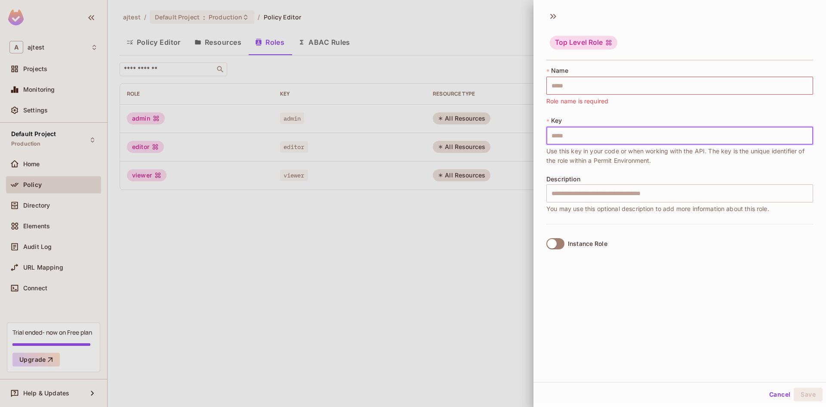
click at [577, 136] on input "text" at bounding box center [680, 136] width 267 height 18
click at [584, 204] on div "Description ​ You may use this optional description to add more information abo…" at bounding box center [680, 195] width 267 height 38
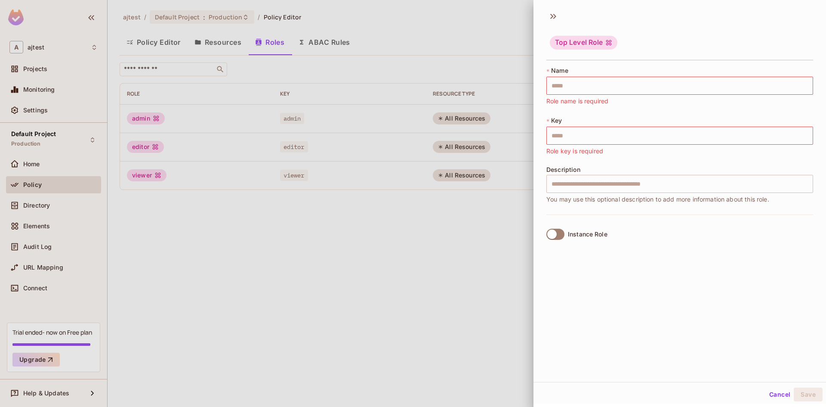
click at [767, 394] on button "Cancel" at bounding box center [780, 394] width 28 height 14
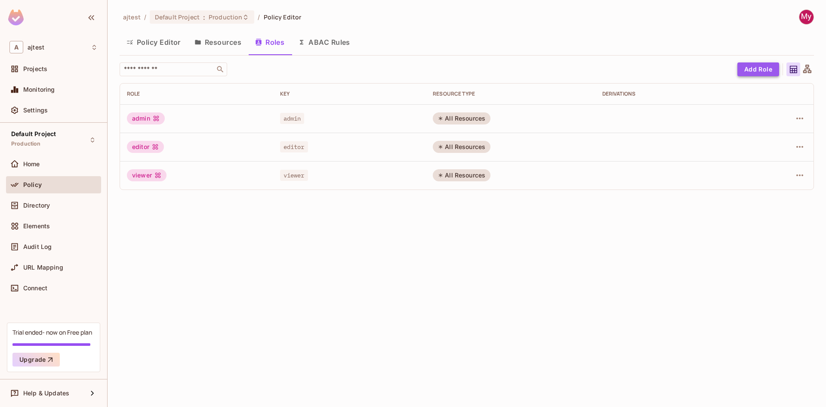
click at [764, 72] on button "Add Role" at bounding box center [759, 69] width 42 height 14
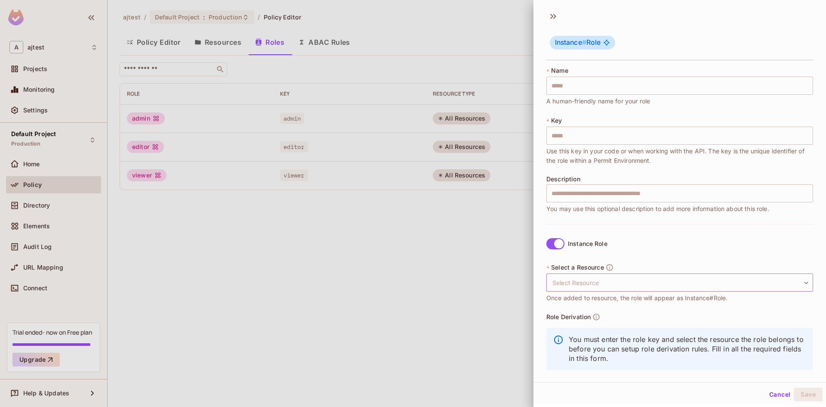
click at [587, 281] on body "A ajtest Projects Monitoring Settings Default Project Production Home Policy Di…" at bounding box center [413, 203] width 826 height 407
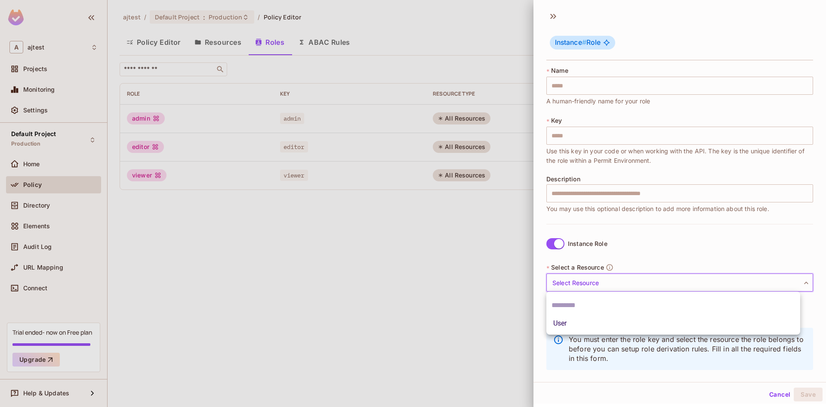
click at [667, 358] on div at bounding box center [413, 203] width 826 height 407
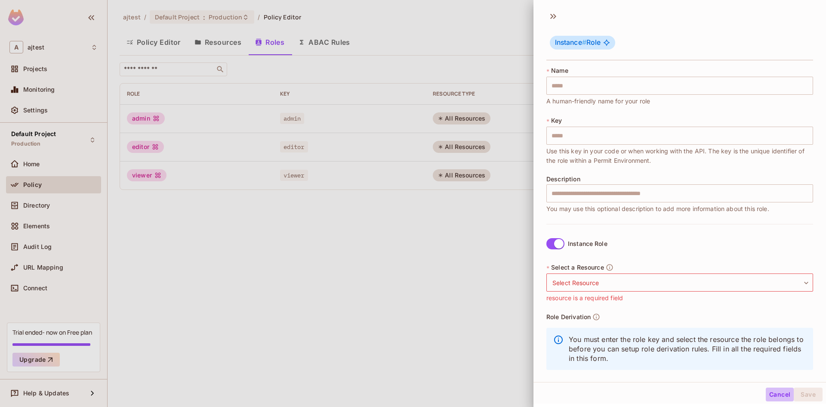
click at [771, 395] on button "Cancel" at bounding box center [780, 394] width 28 height 14
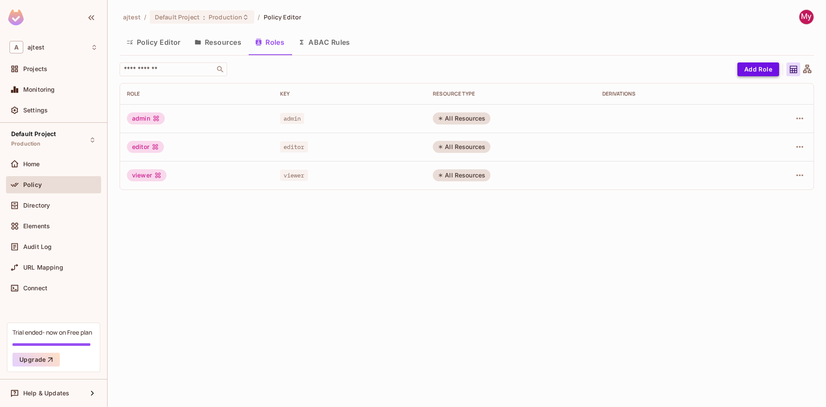
click at [755, 67] on button "Add Role" at bounding box center [759, 69] width 42 height 14
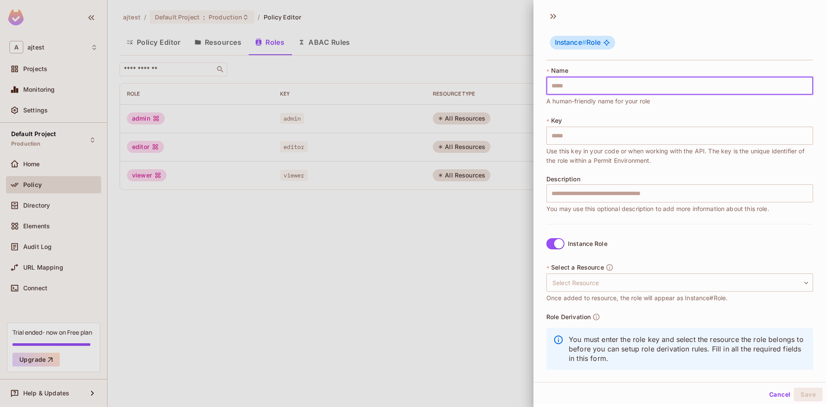
drag, startPoint x: 588, startPoint y: 84, endPoint x: 583, endPoint y: 104, distance: 21.0
click at [588, 84] on input "text" at bounding box center [680, 86] width 267 height 18
click at [773, 390] on button "Cancel" at bounding box center [780, 394] width 28 height 14
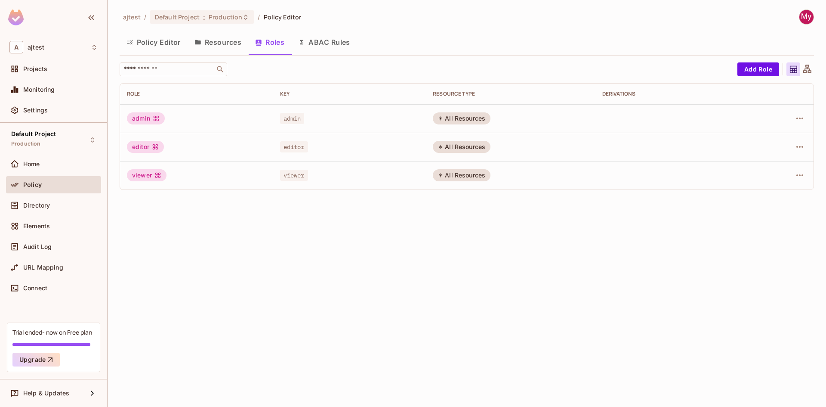
click at [166, 45] on button "Policy Editor" at bounding box center [154, 42] width 68 height 22
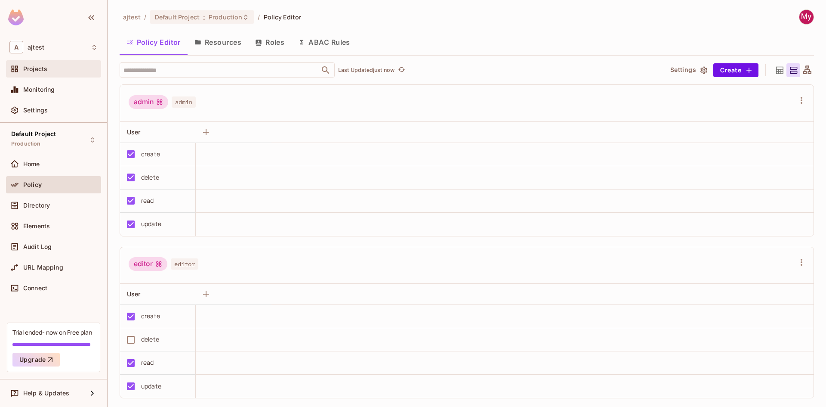
click at [39, 67] on span "Projects" at bounding box center [35, 68] width 24 height 7
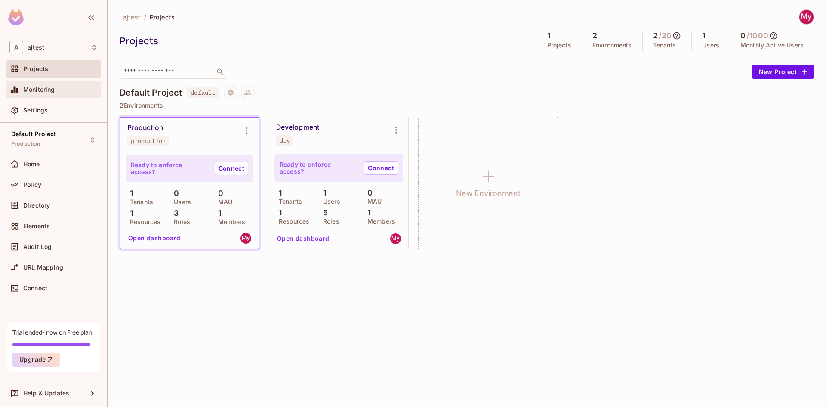
click at [56, 95] on div "Monitoring" at bounding box center [53, 89] width 95 height 17
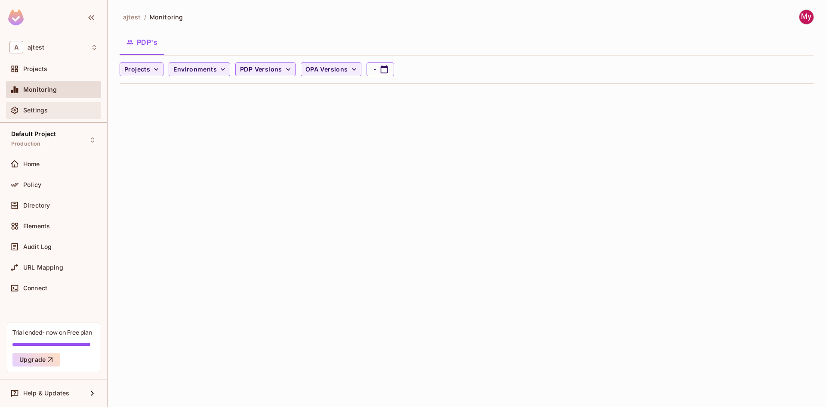
click at [50, 106] on div "Settings" at bounding box center [53, 110] width 88 height 10
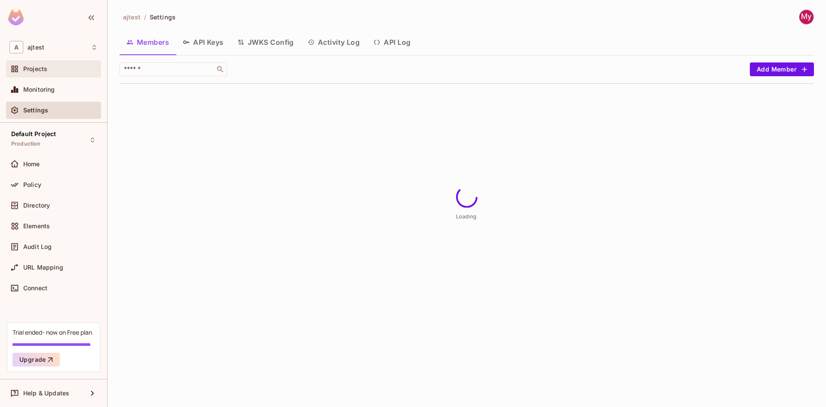
click at [49, 68] on div "Projects" at bounding box center [60, 68] width 74 height 7
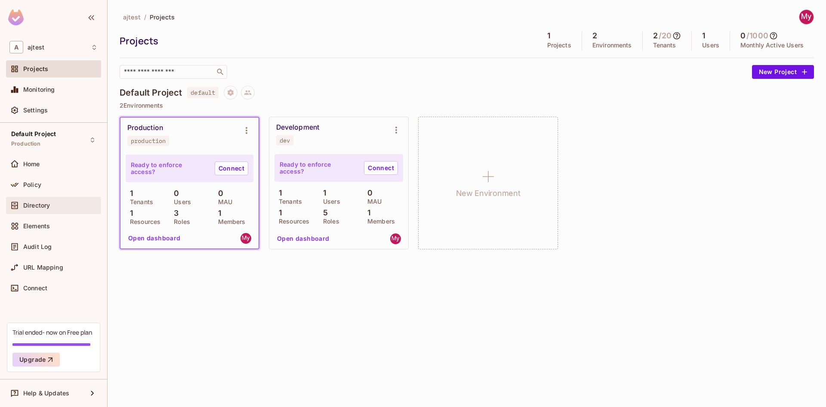
click at [61, 205] on div "Directory" at bounding box center [60, 205] width 74 height 7
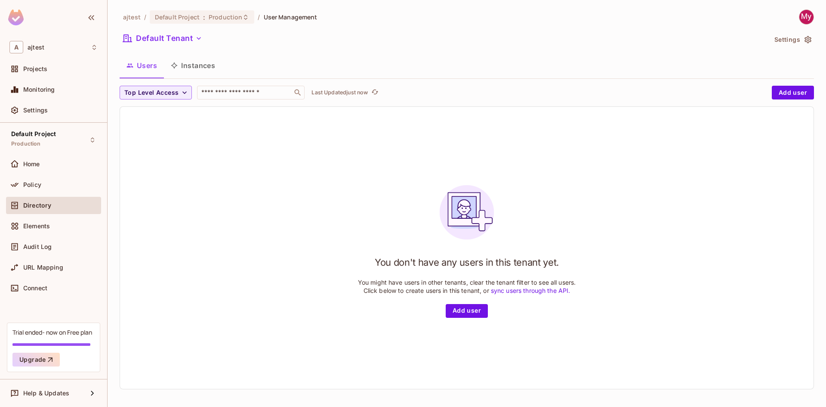
scroll to position [1, 0]
click at [216, 18] on span "Production" at bounding box center [226, 16] width 34 height 8
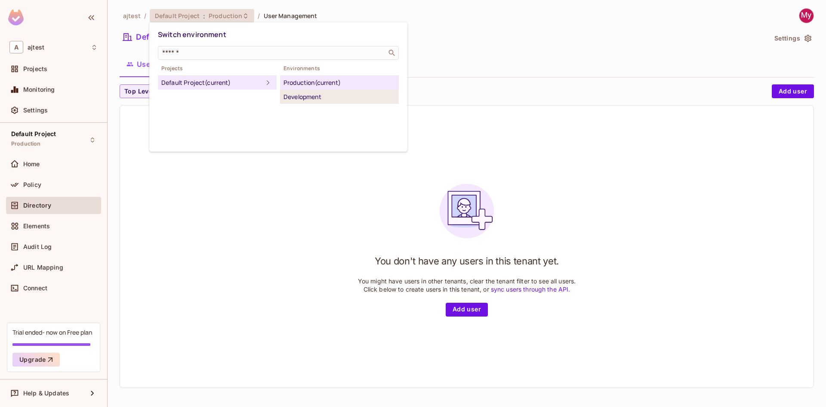
click at [309, 96] on div "Development" at bounding box center [340, 97] width 112 height 10
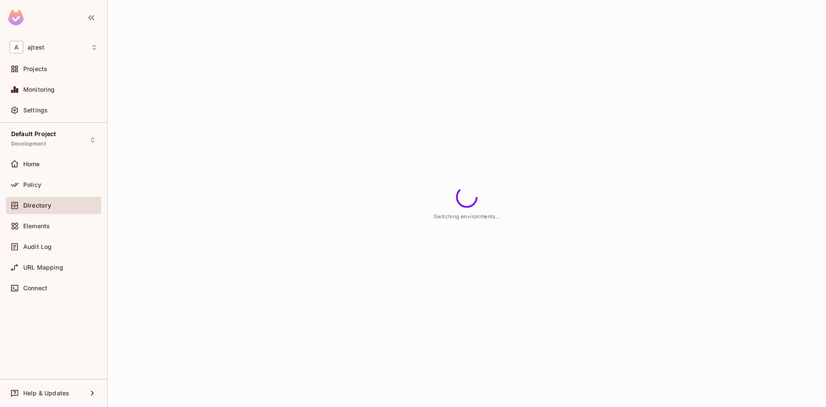
scroll to position [0, 0]
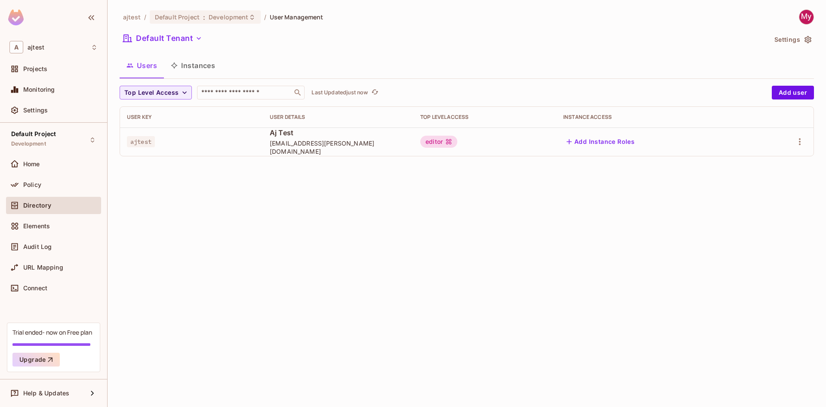
click at [380, 11] on div "ajtest / Default Project : Development / User Management" at bounding box center [467, 16] width 695 height 15
click at [381, 9] on div "ajtest / Default Project : Development / User Management Default Tenant Setting…" at bounding box center [467, 203] width 719 height 407
click at [433, 33] on div "Default Tenant" at bounding box center [443, 39] width 647 height 16
click at [303, 17] on span "User Management" at bounding box center [297, 17] width 54 height 8
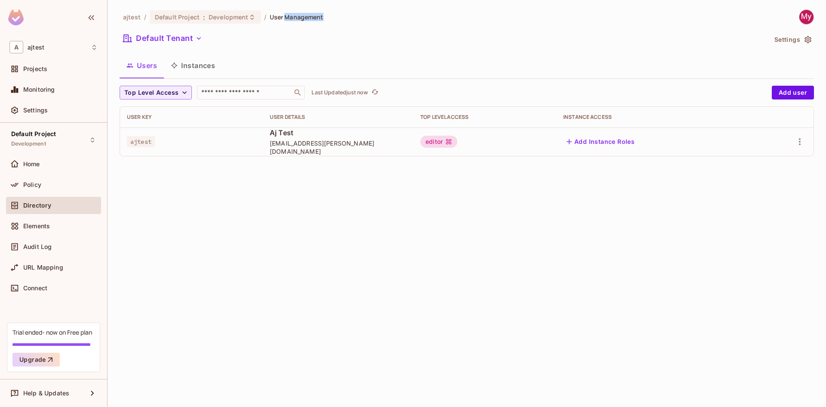
click at [303, 17] on span "User Management" at bounding box center [297, 17] width 54 height 8
click at [210, 15] on span "Development" at bounding box center [229, 17] width 40 height 8
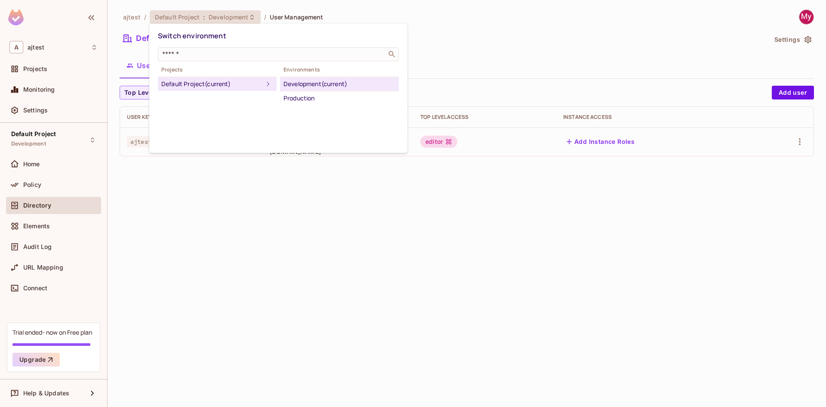
click at [210, 15] on div at bounding box center [413, 203] width 826 height 407
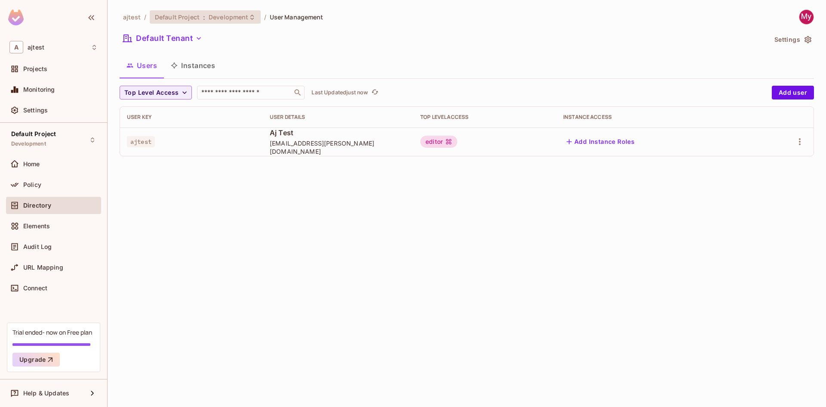
click at [190, 16] on span "Default Project" at bounding box center [177, 17] width 45 height 8
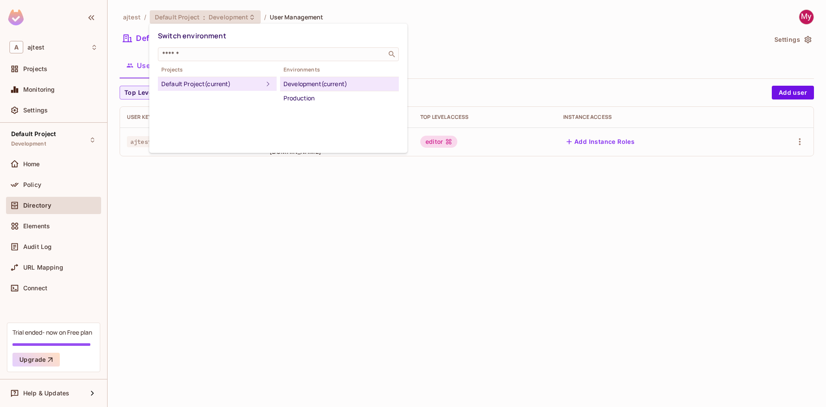
click at [123, 13] on div at bounding box center [413, 203] width 826 height 407
